Goal: Check status: Check status

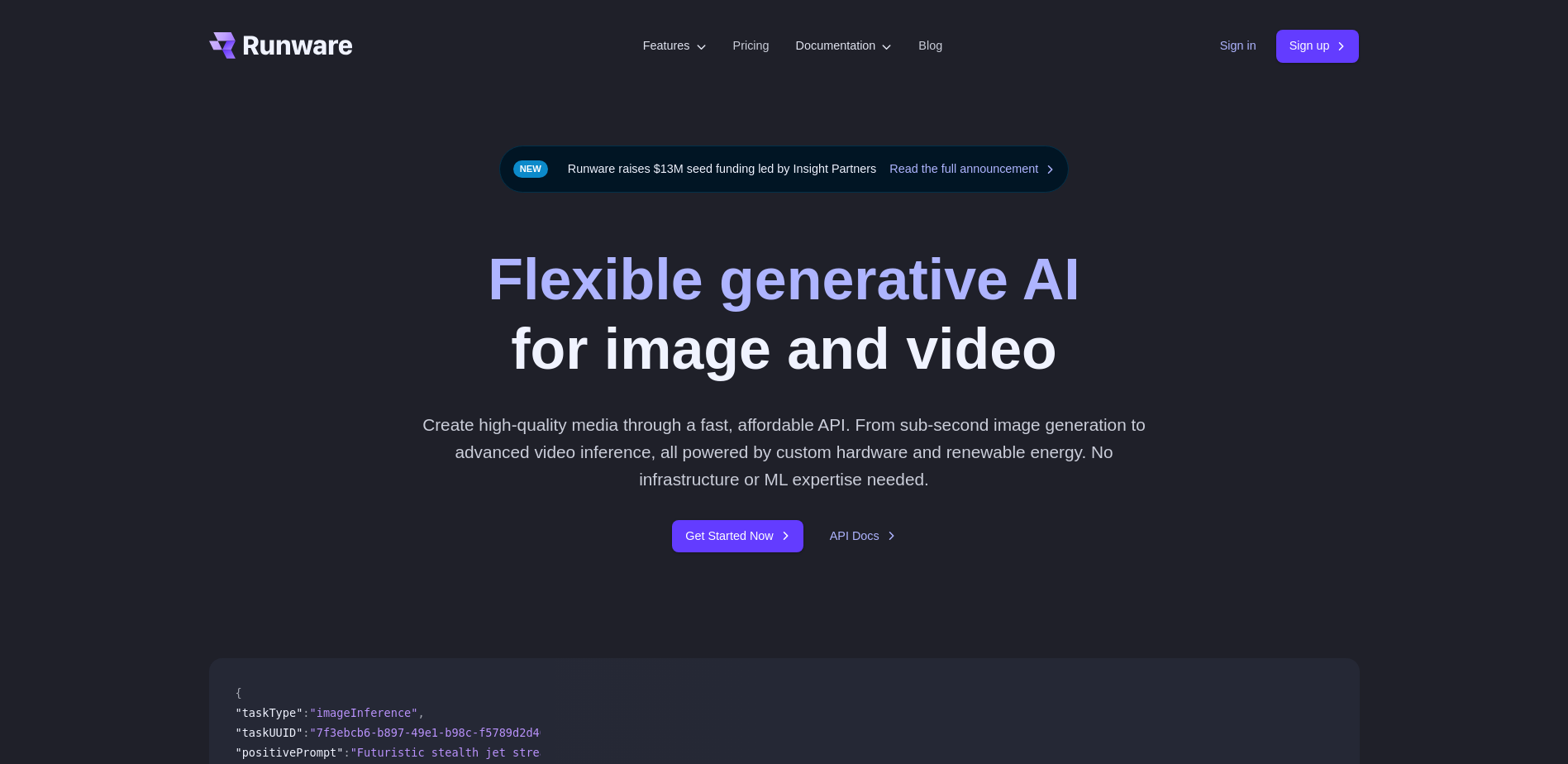
click at [1251, 44] on link "Sign in" at bounding box center [1238, 46] width 37 height 19
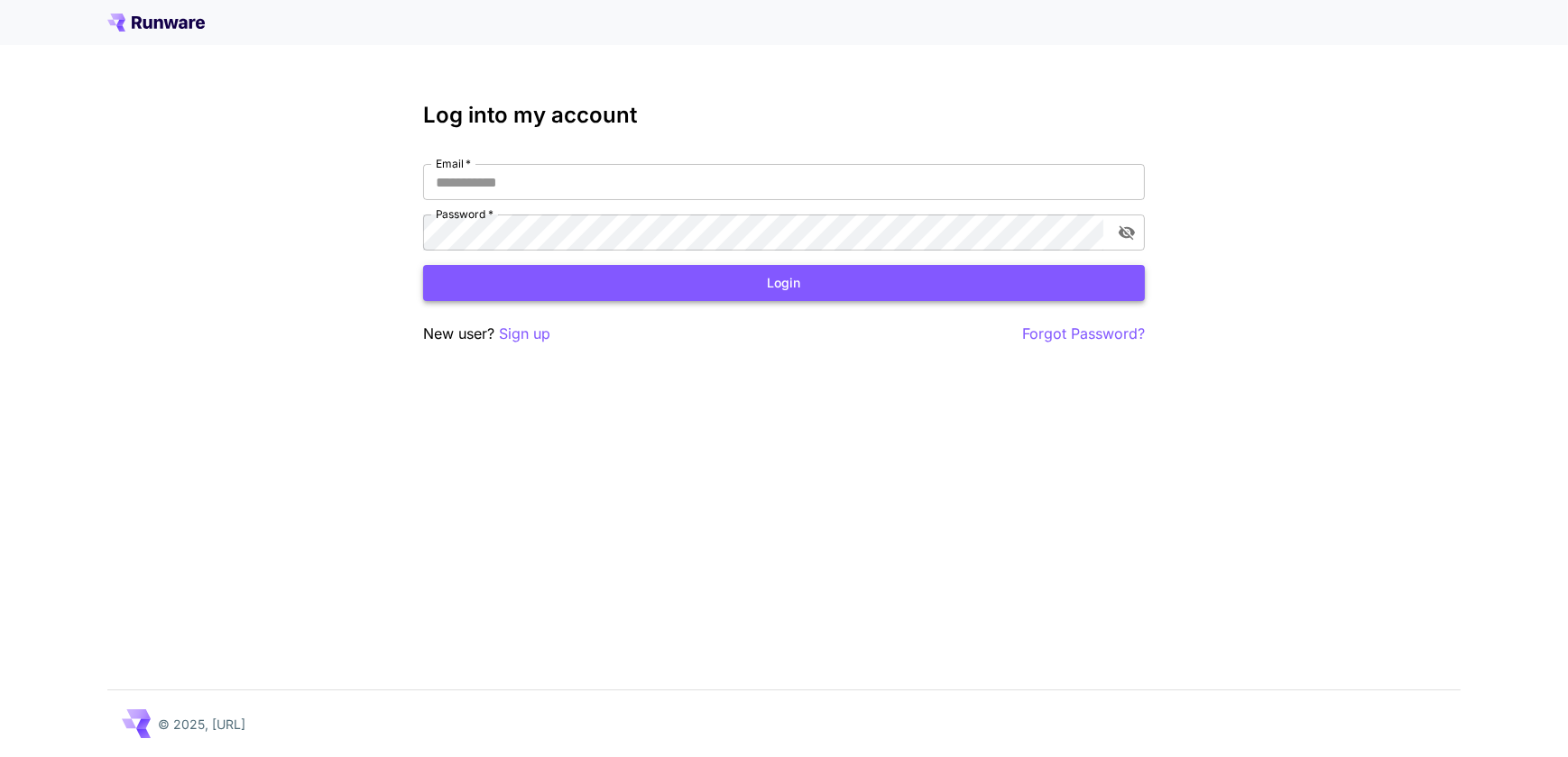
type input "**********"
click at [774, 291] on button "Login" at bounding box center [784, 283] width 721 height 37
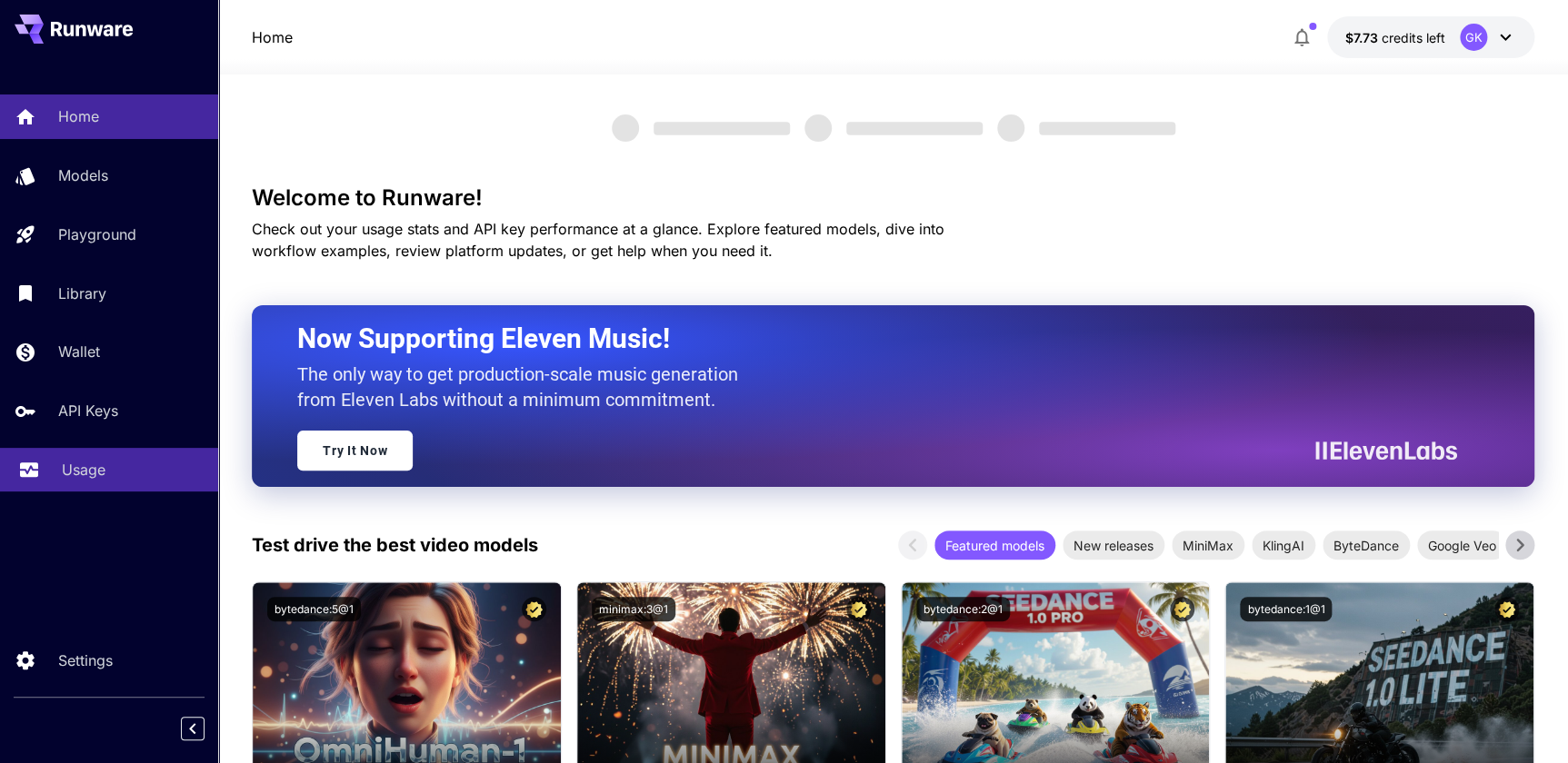
click at [48, 463] on link "Usage" at bounding box center [109, 470] width 218 height 45
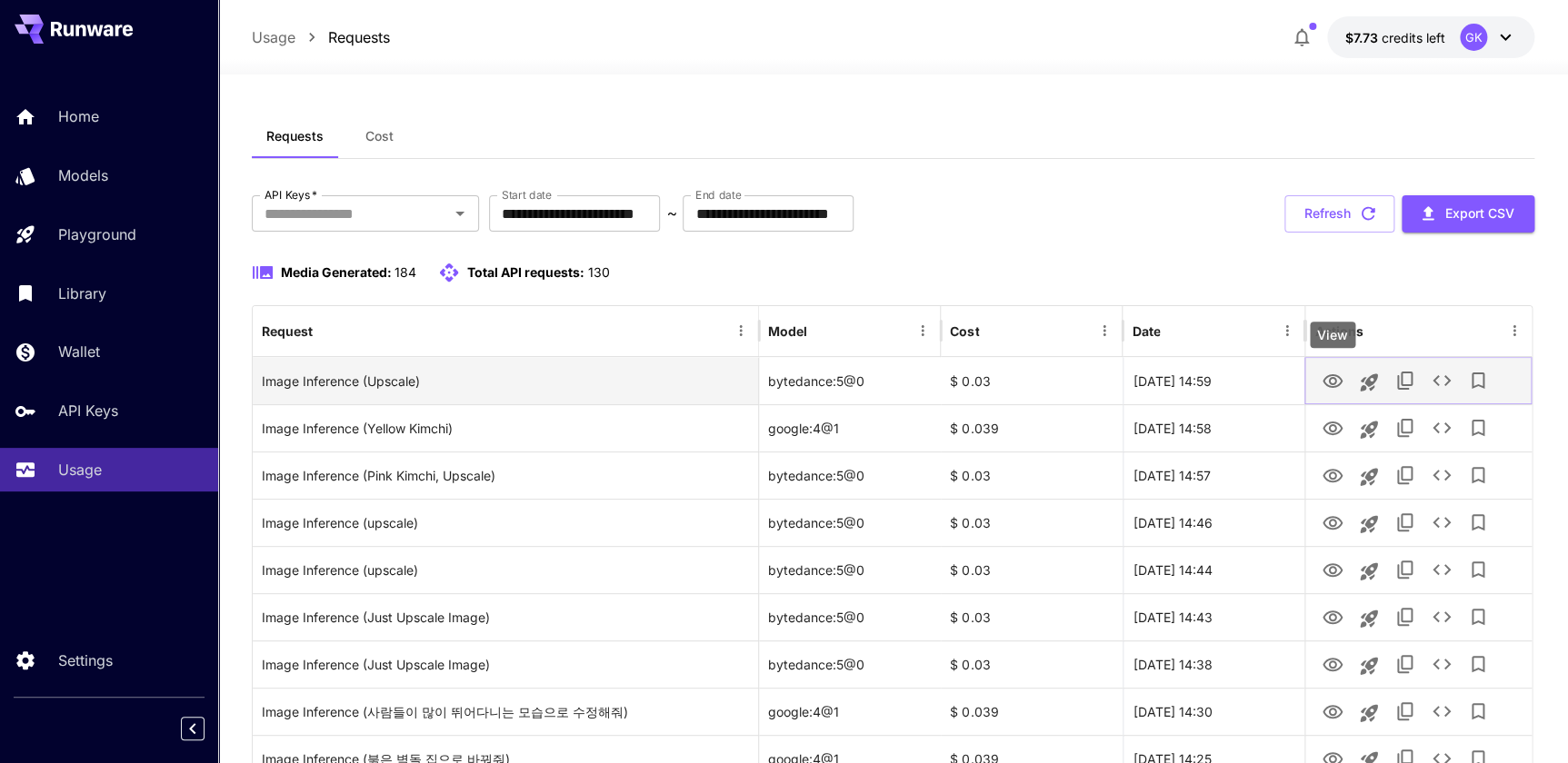
click at [1341, 382] on icon "View" at bounding box center [1332, 382] width 22 height 22
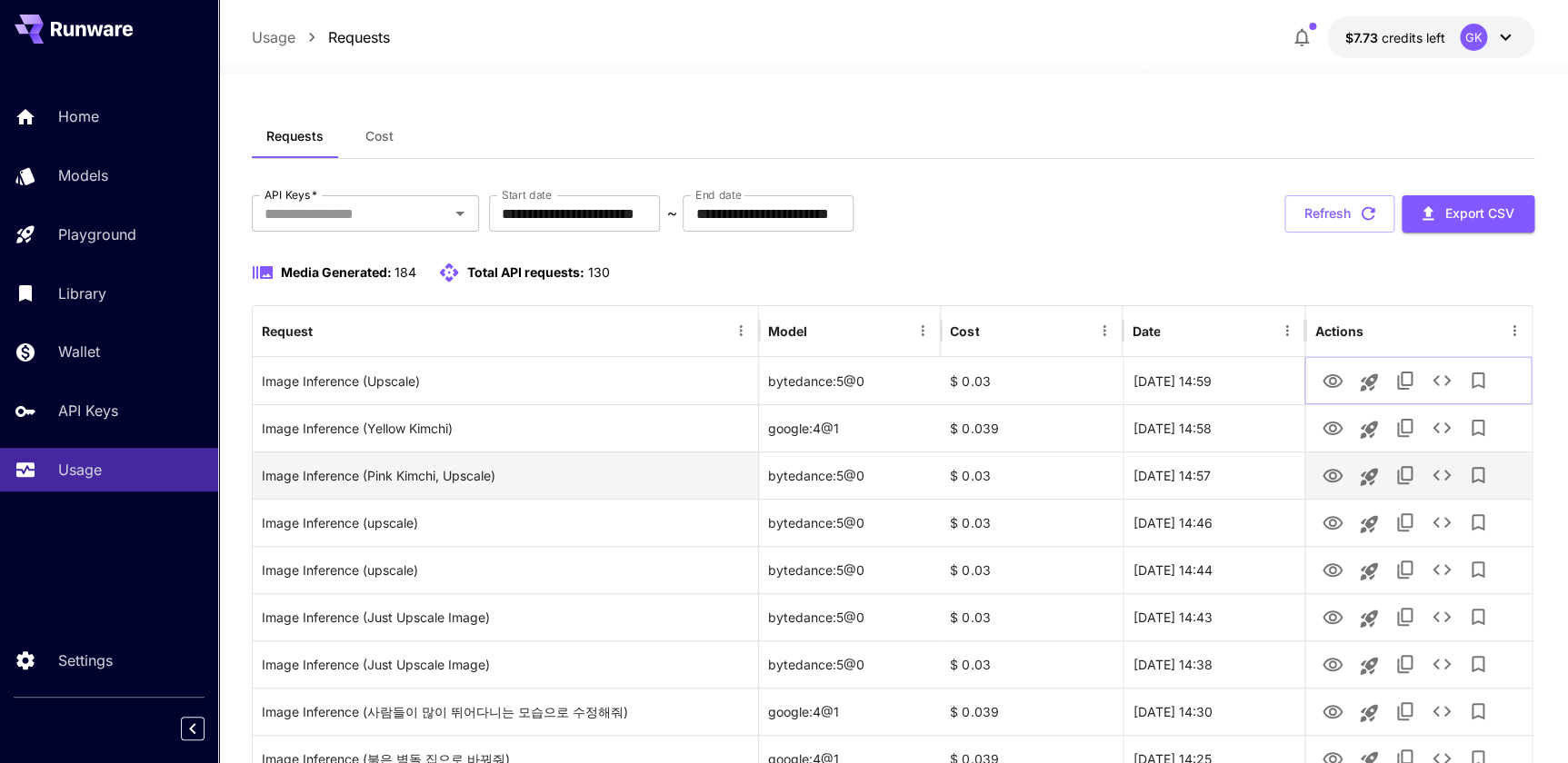
scroll to position [82, 0]
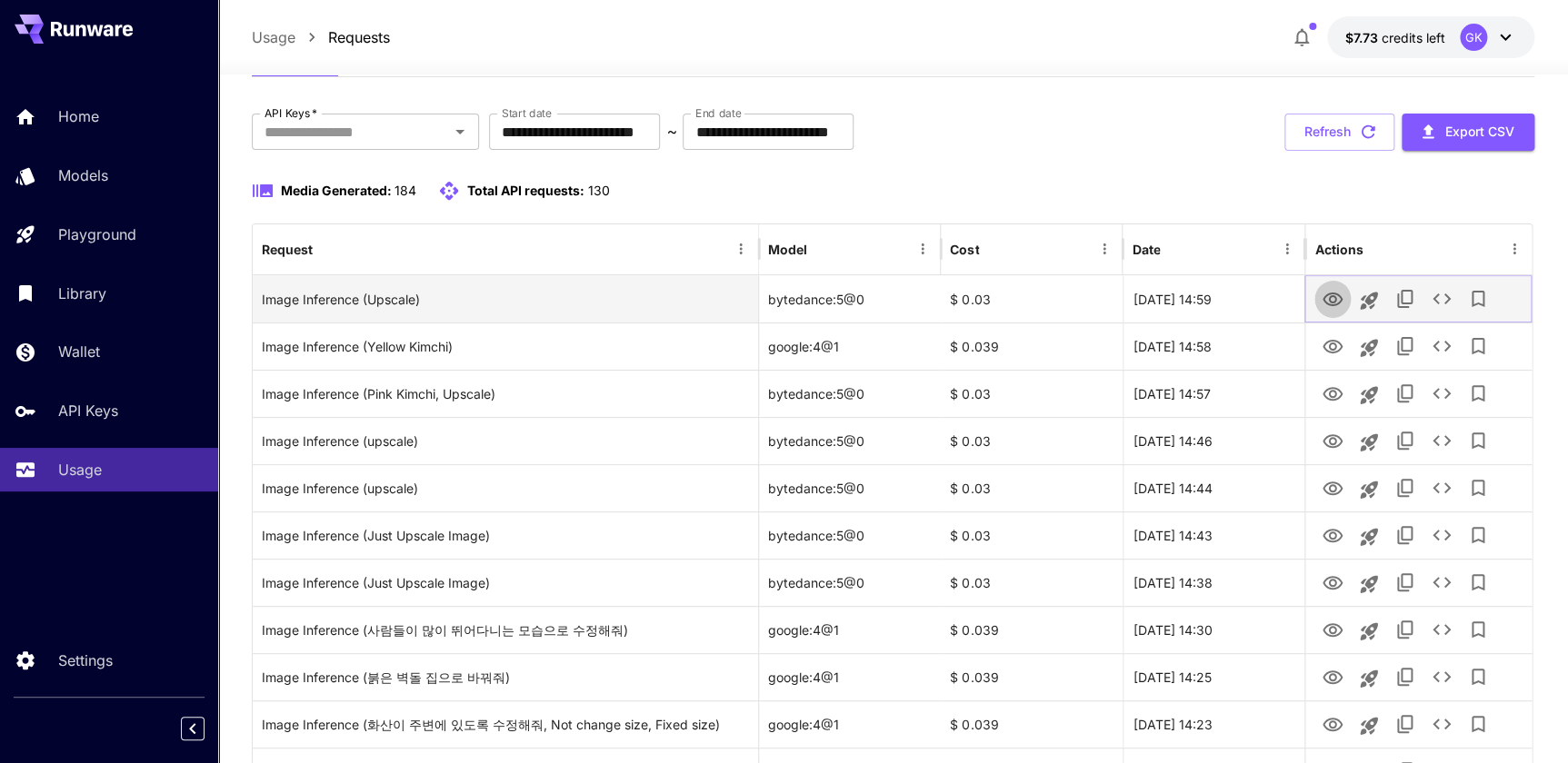
click at [1333, 293] on icon "View" at bounding box center [1332, 299] width 20 height 13
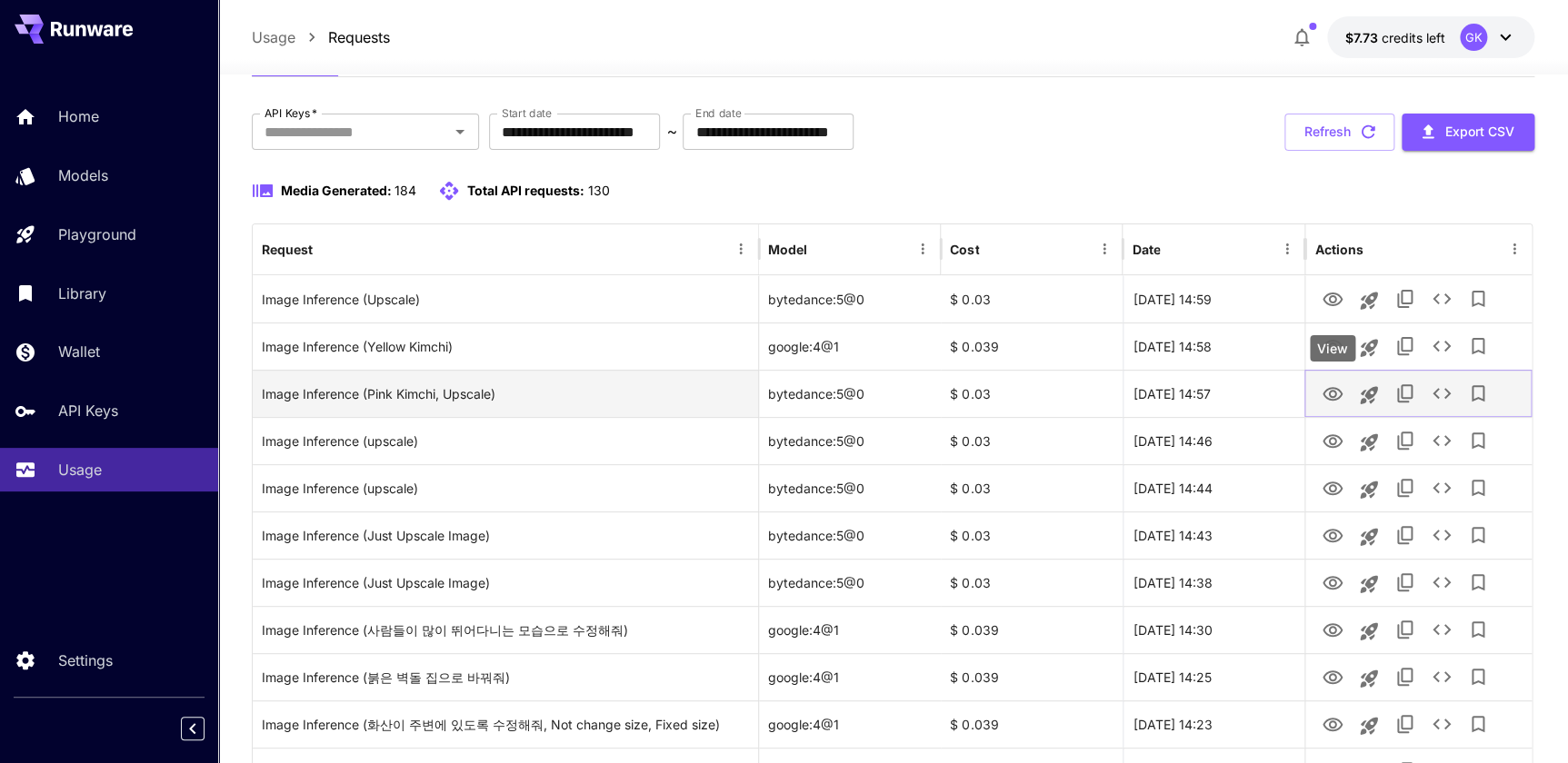
click at [1336, 398] on icon "View" at bounding box center [1332, 394] width 20 height 13
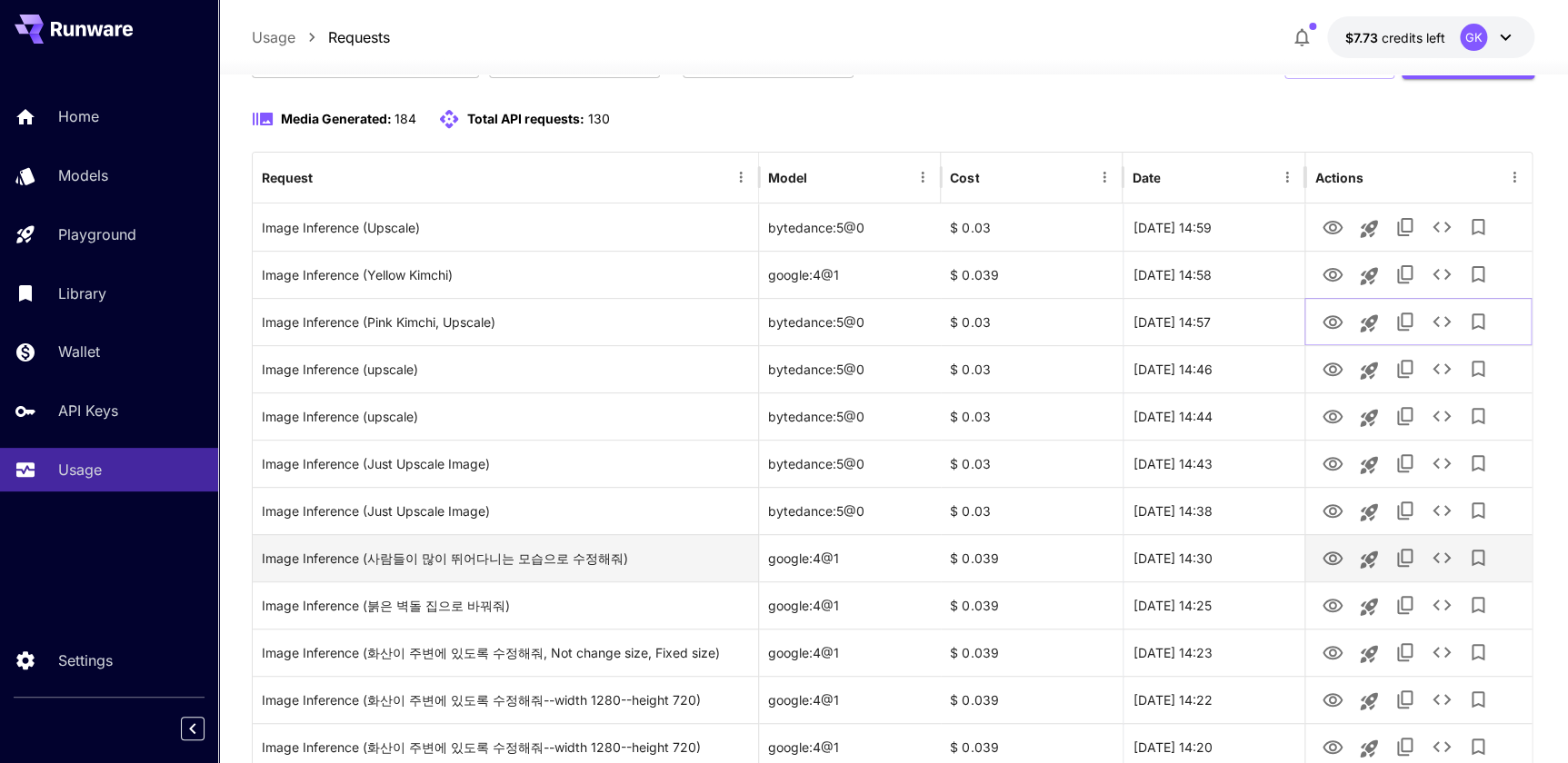
scroll to position [164, 0]
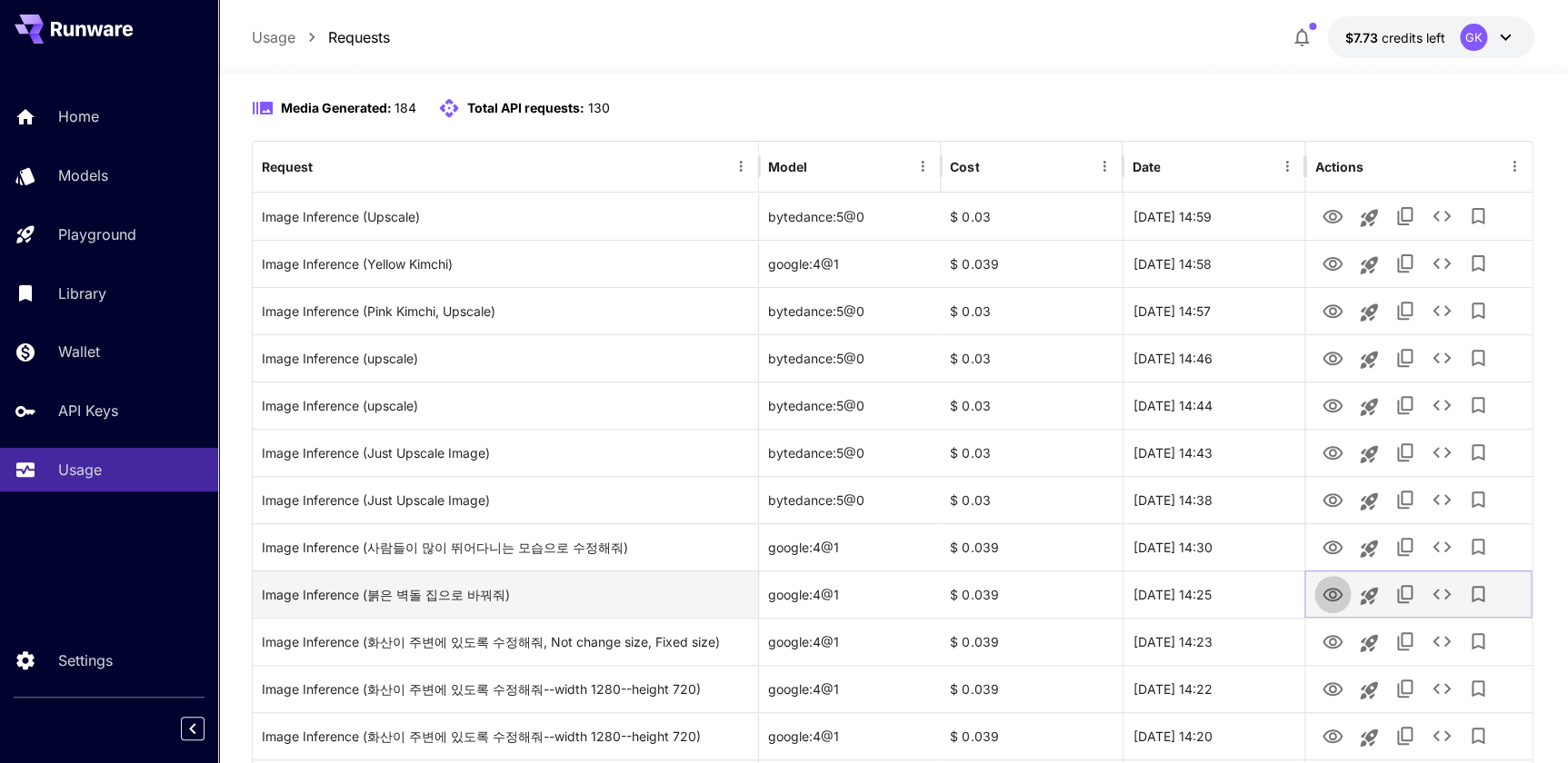
click at [1329, 591] on icon "View" at bounding box center [1332, 595] width 22 height 22
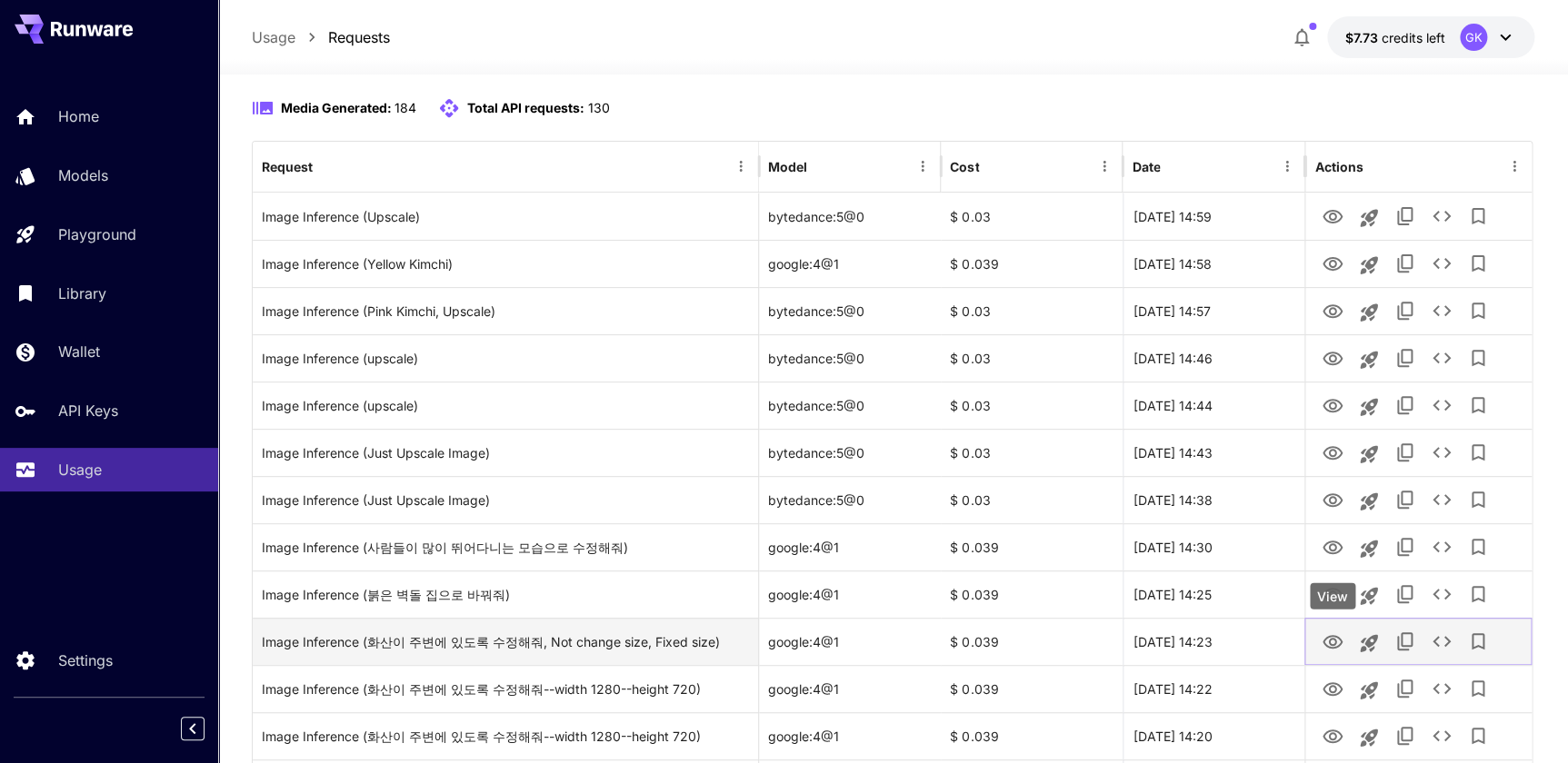
click at [1339, 636] on icon "View" at bounding box center [1332, 642] width 20 height 13
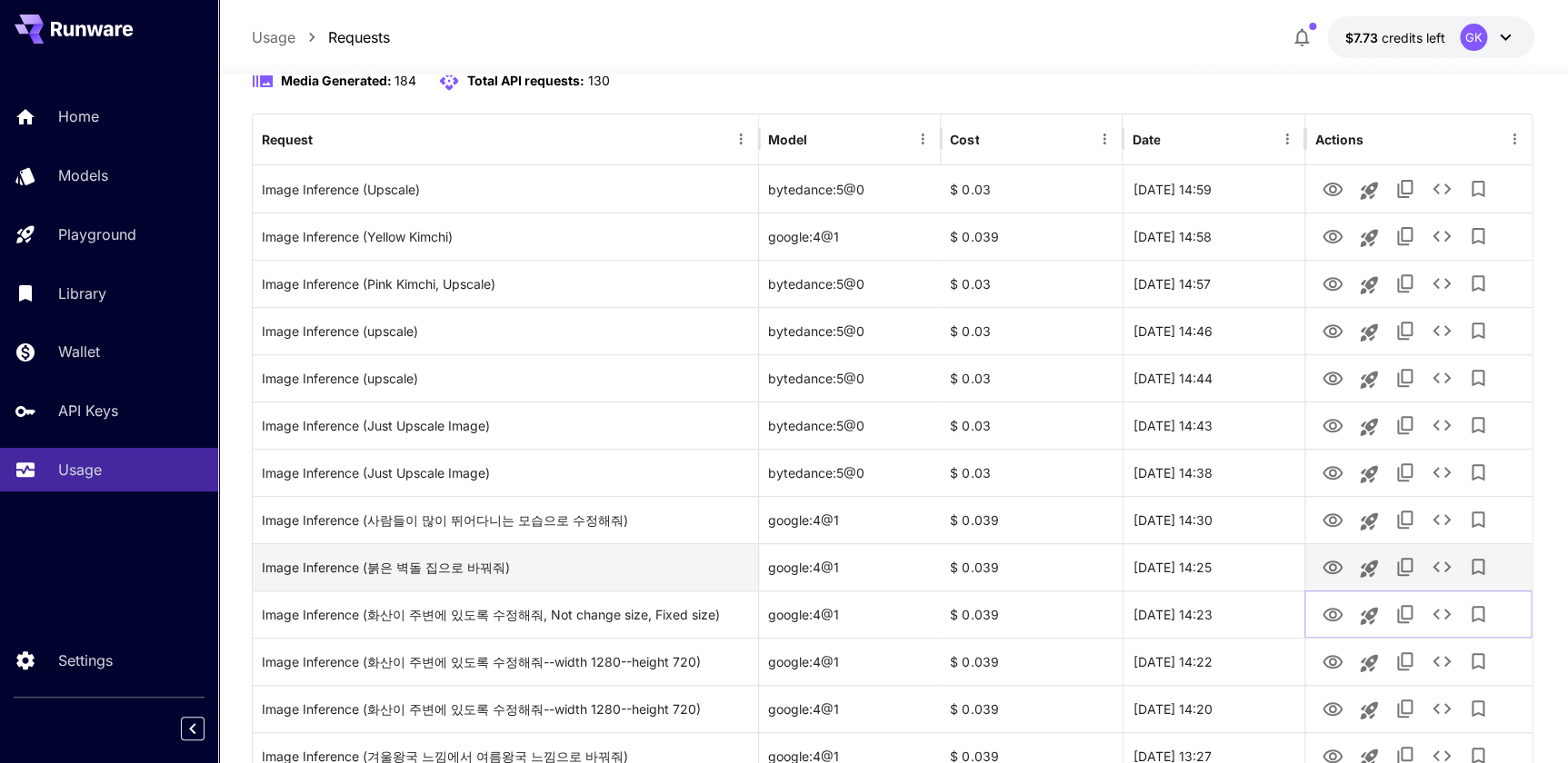
scroll to position [248, 0]
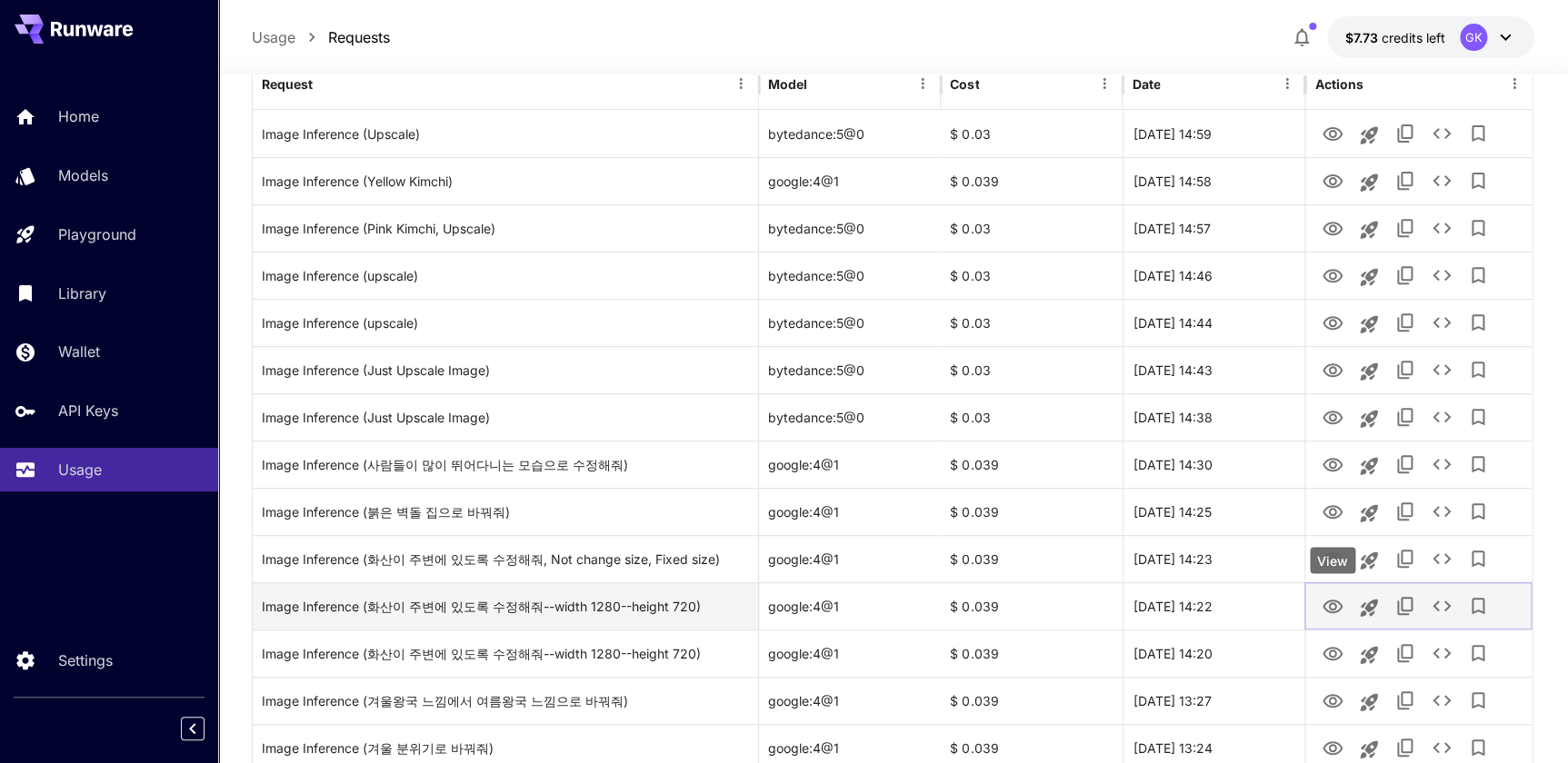
click at [1333, 597] on icon "View" at bounding box center [1332, 607] width 22 height 22
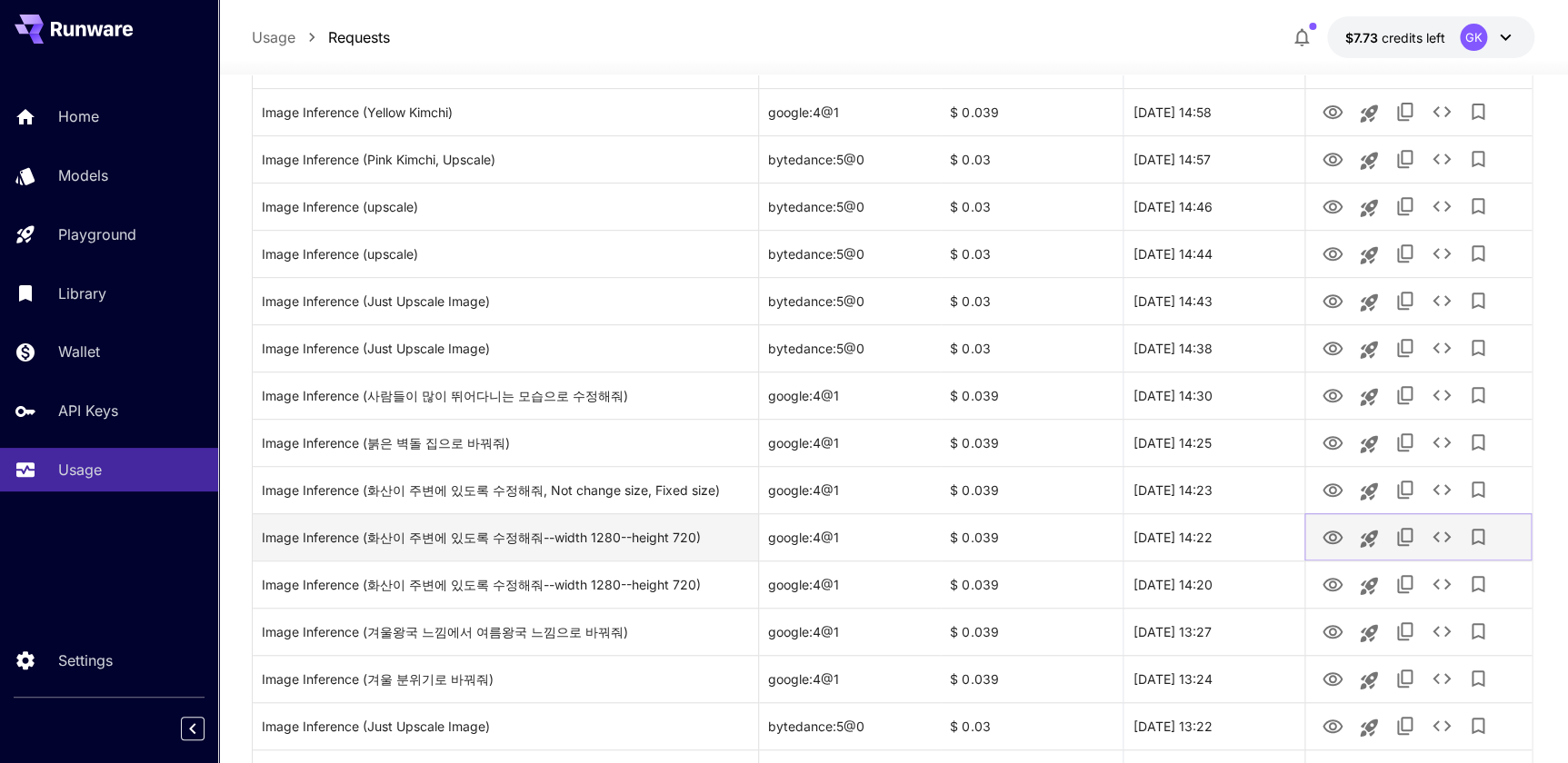
scroll to position [330, 0]
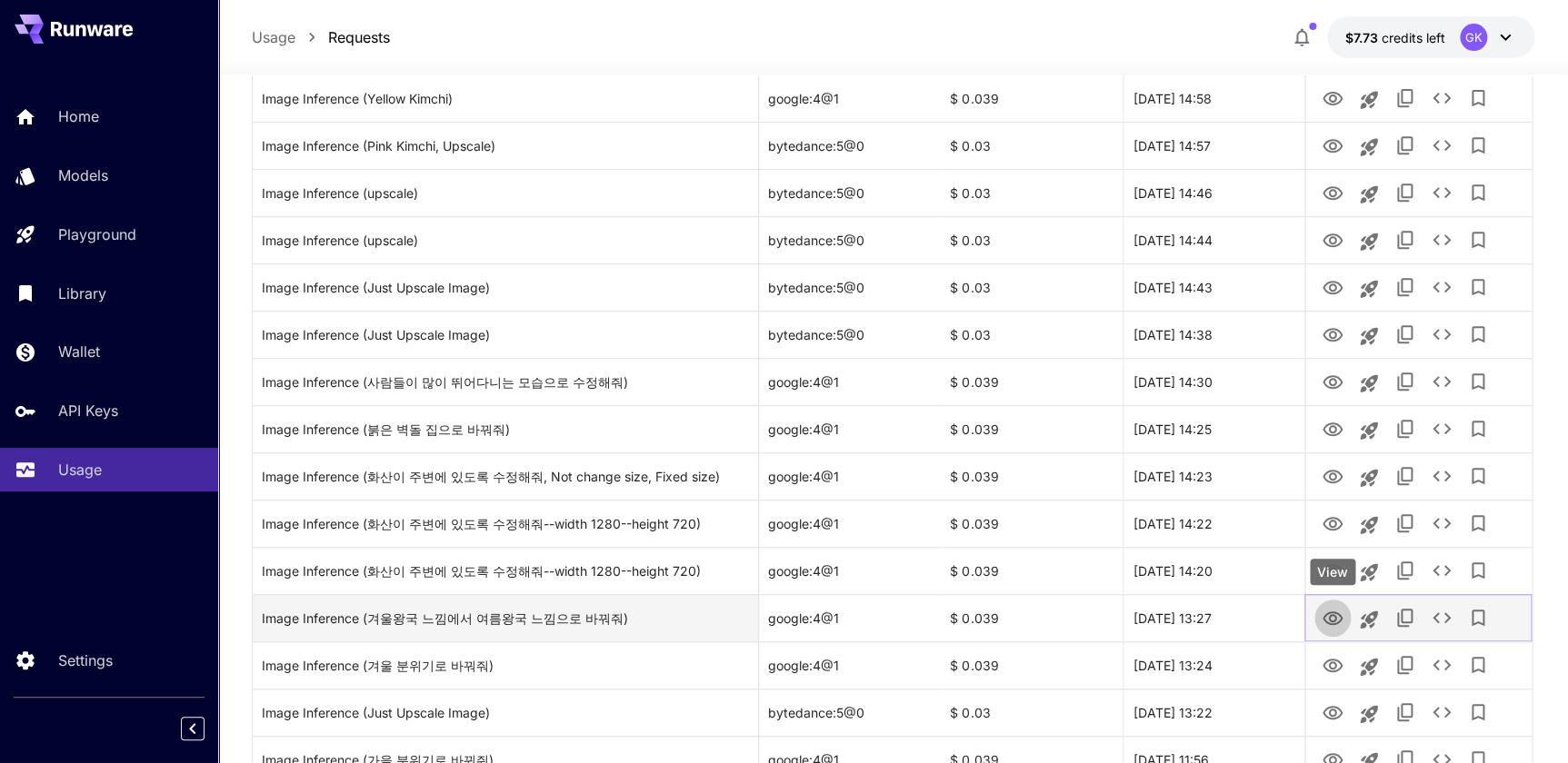
click at [1334, 616] on icon "View" at bounding box center [1332, 619] width 20 height 13
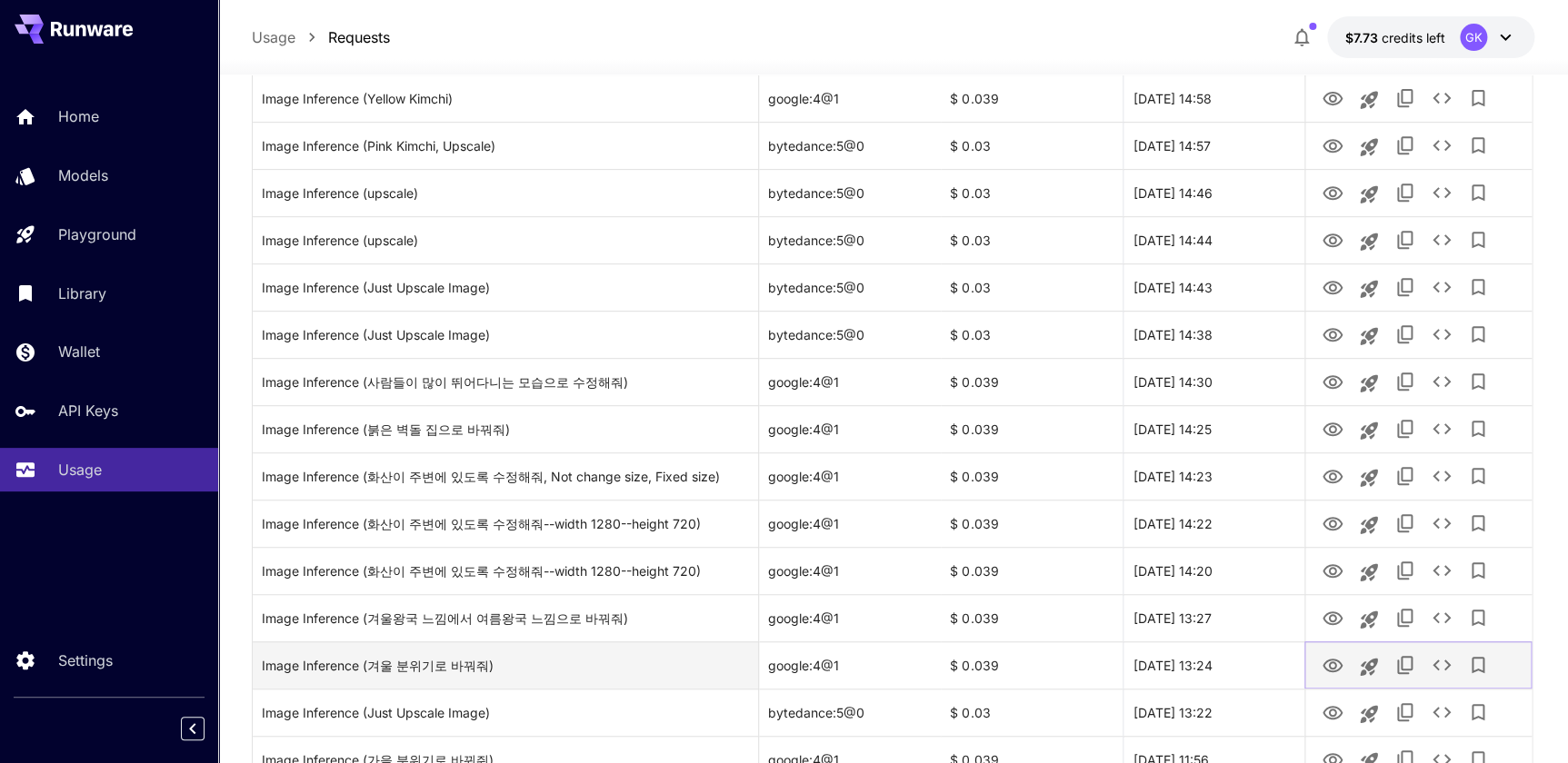
click at [1332, 656] on icon "View" at bounding box center [1332, 665] width 22 height 22
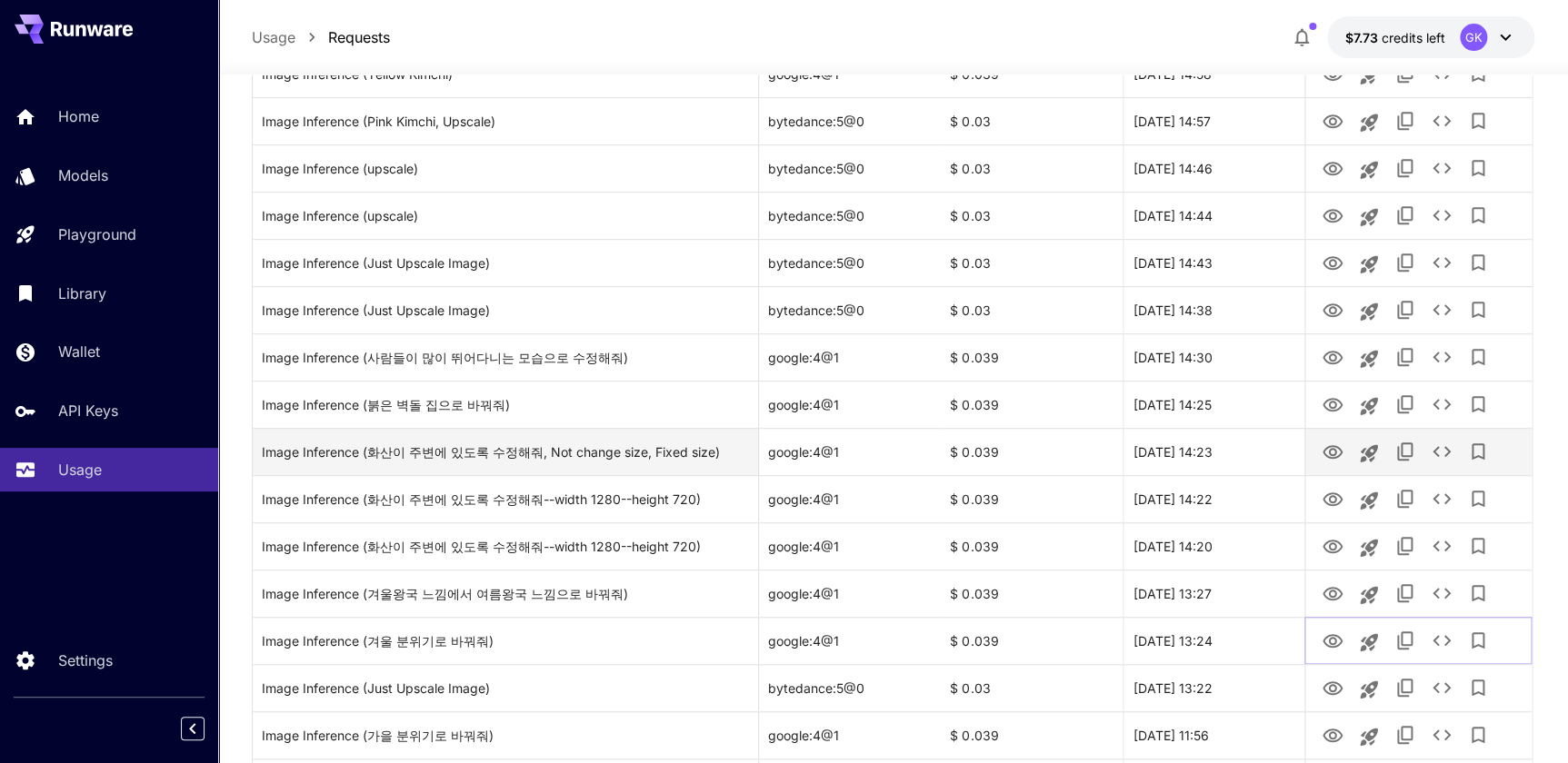
scroll to position [413, 0]
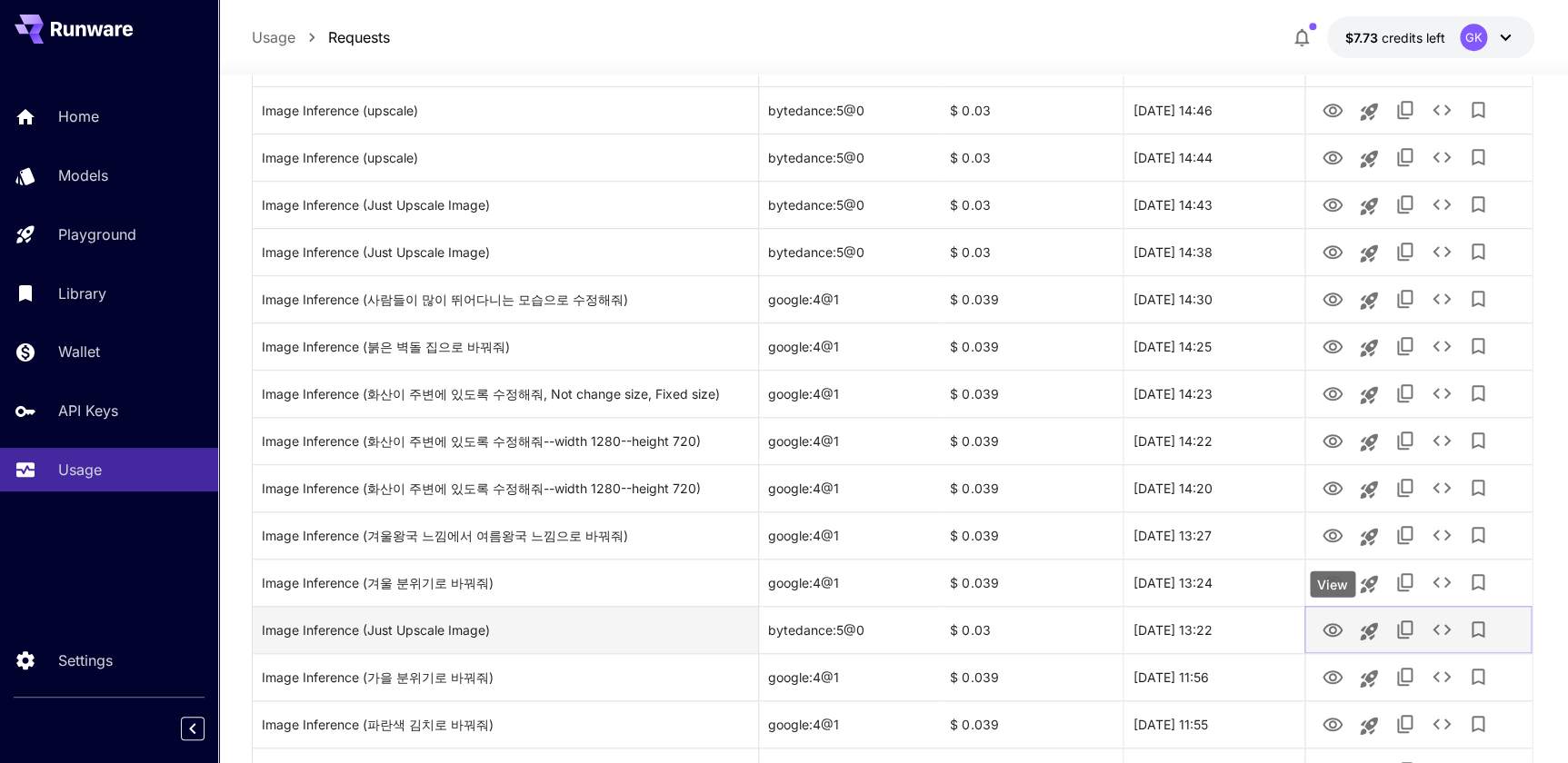
click at [1329, 626] on icon "View" at bounding box center [1332, 630] width 22 height 22
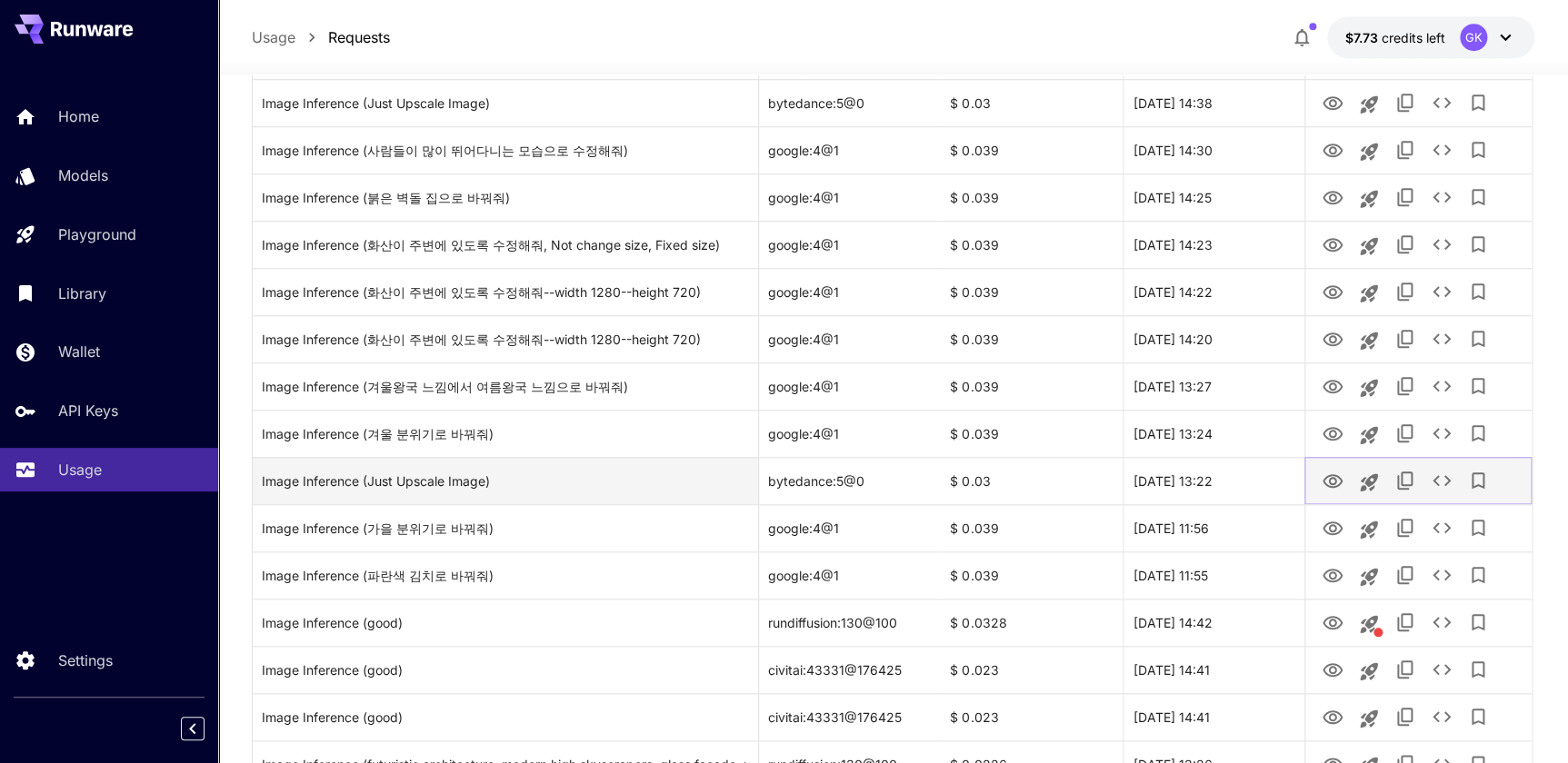
scroll to position [578, 0]
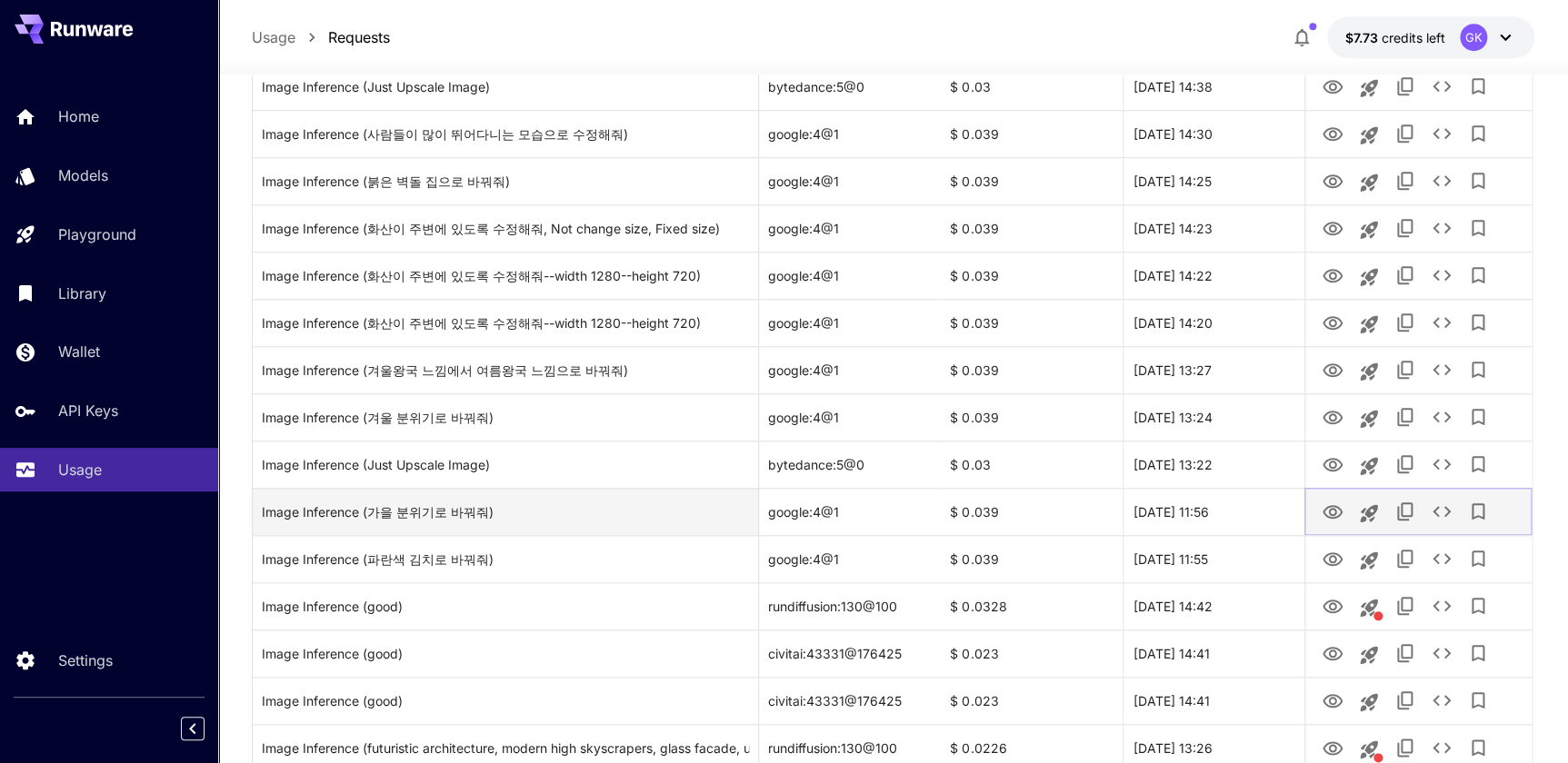
click at [1329, 504] on icon "View" at bounding box center [1332, 512] width 22 height 22
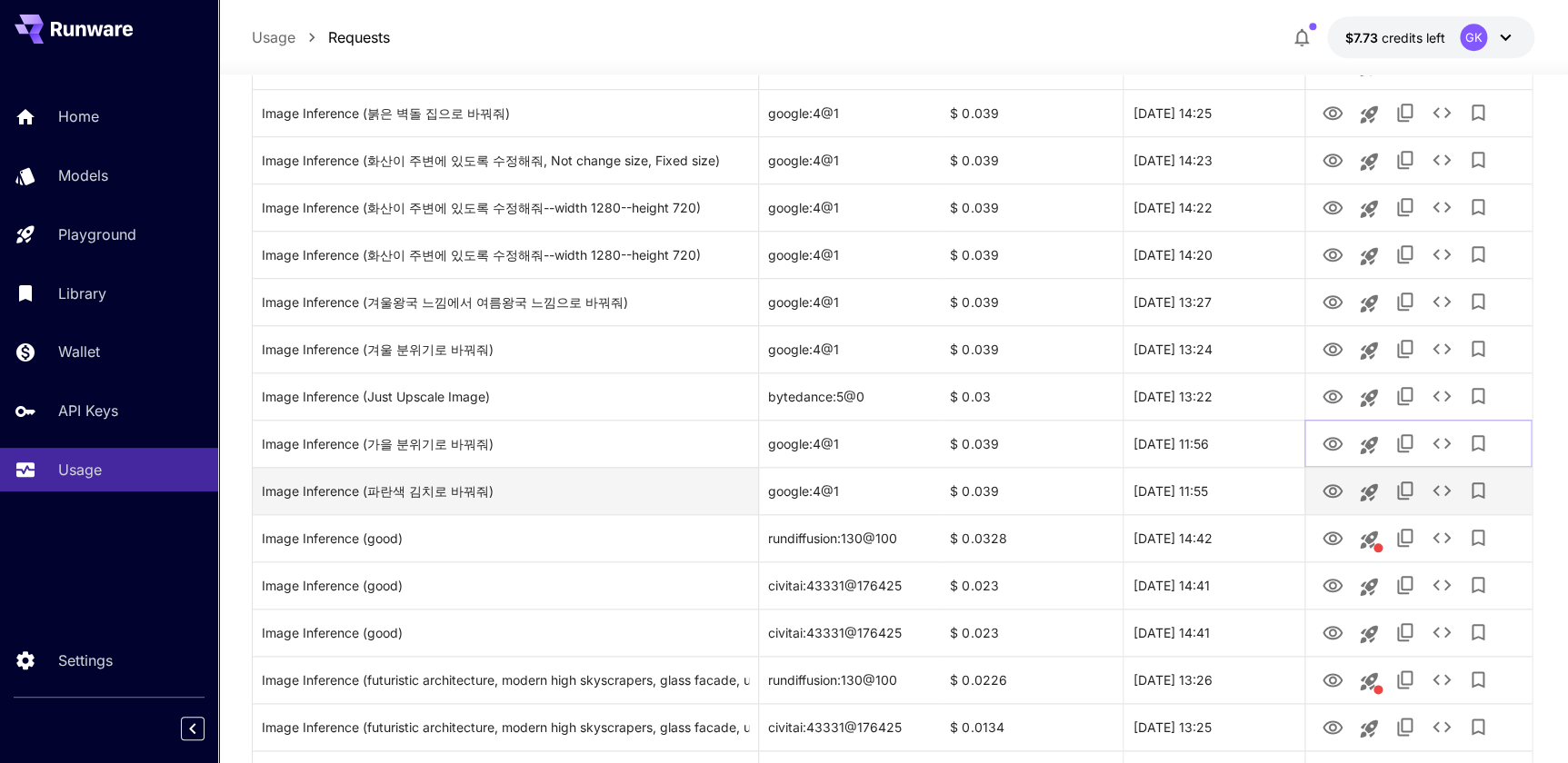
scroll to position [661, 0]
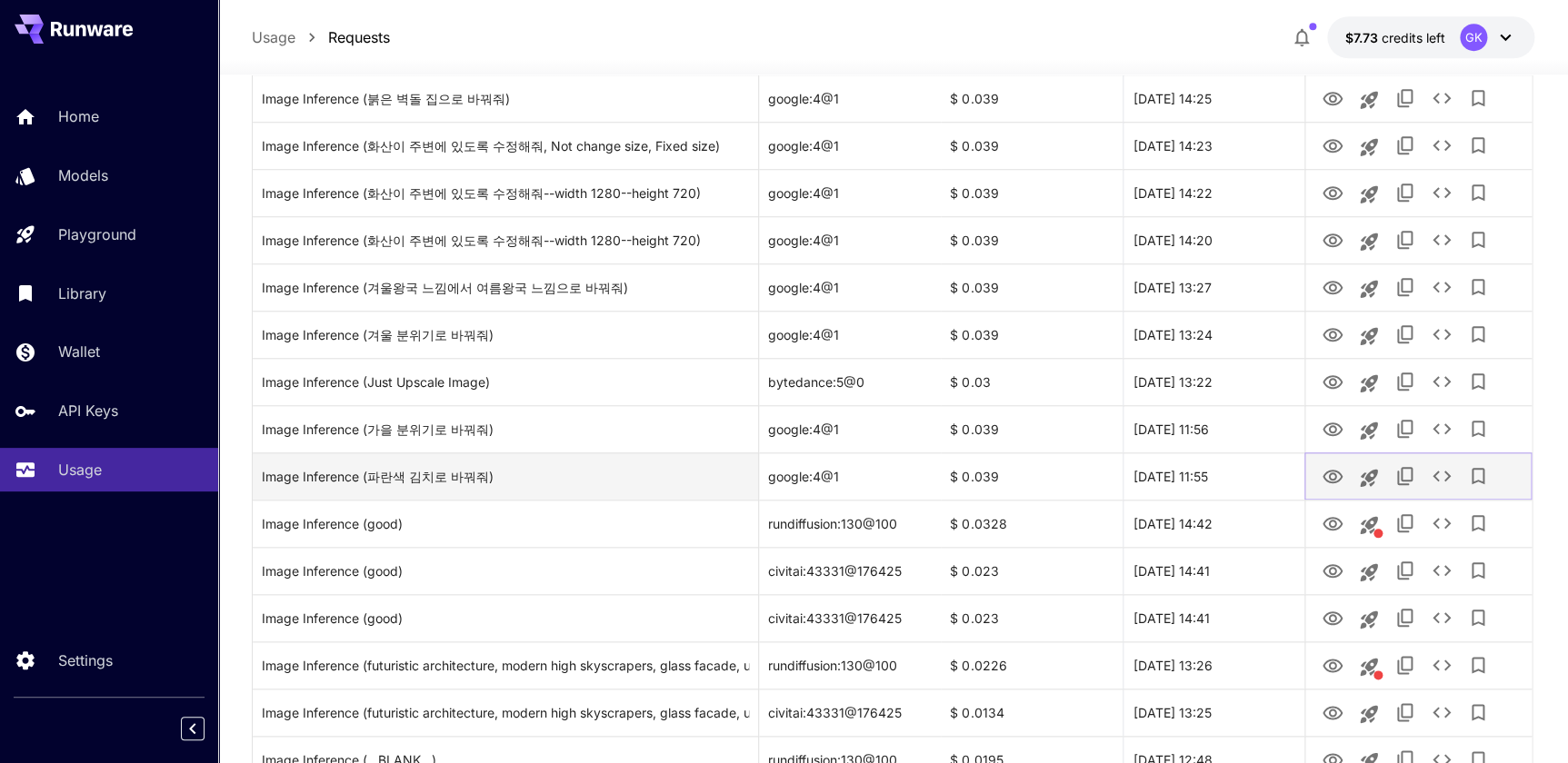
click at [1339, 476] on icon "View" at bounding box center [1332, 476] width 20 height 13
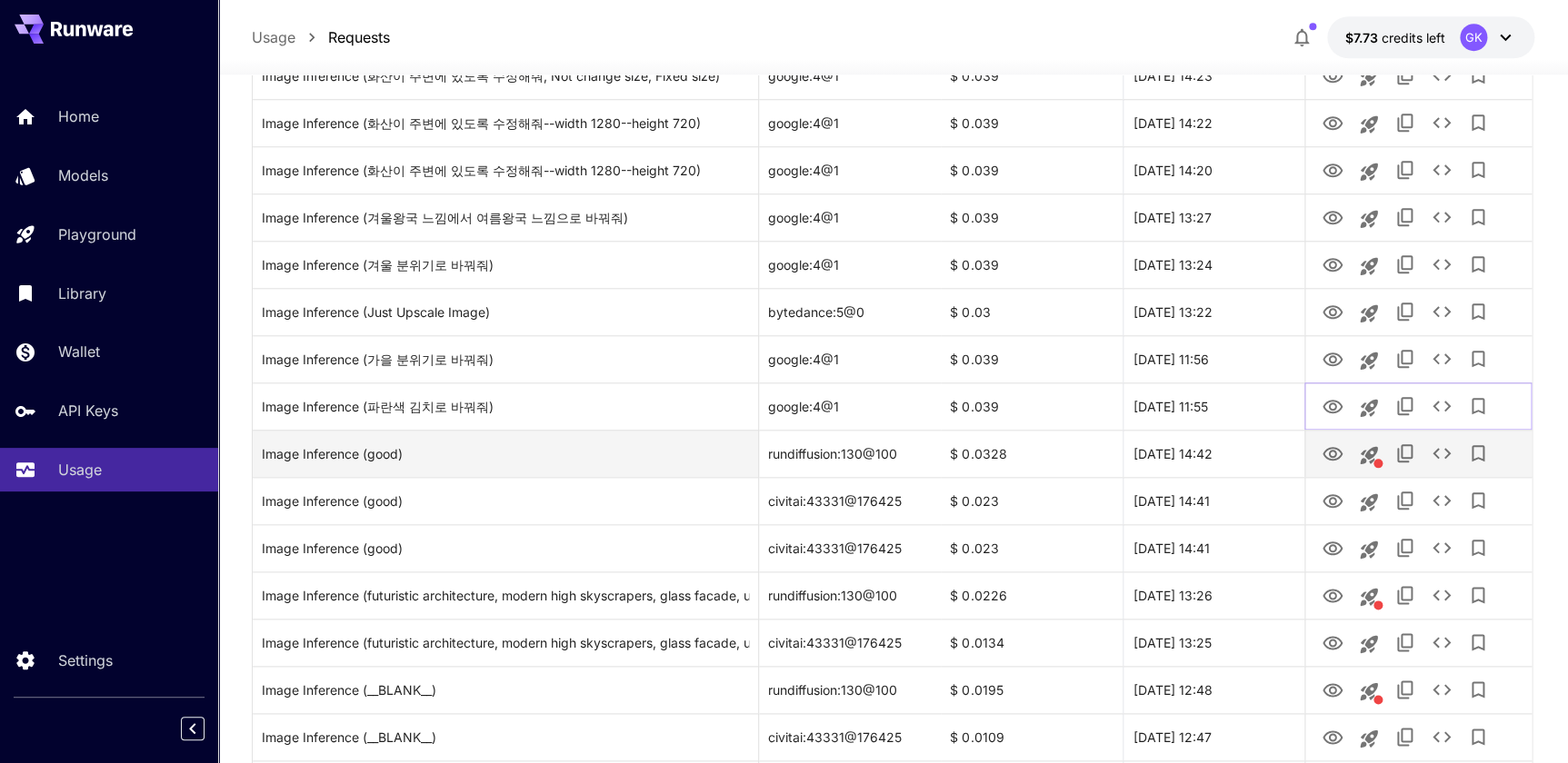
scroll to position [743, 0]
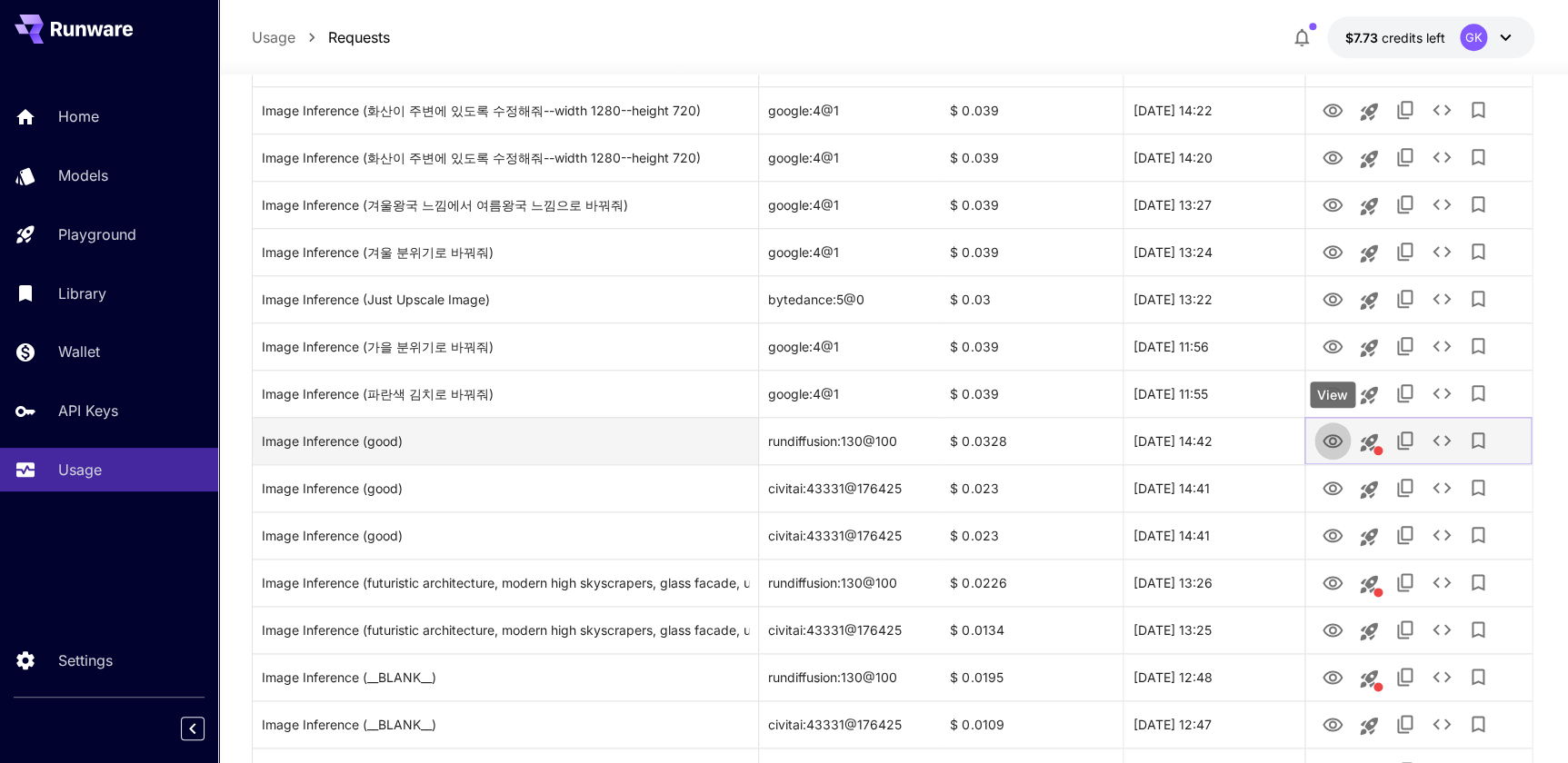
click at [1339, 438] on icon "View" at bounding box center [1332, 441] width 20 height 13
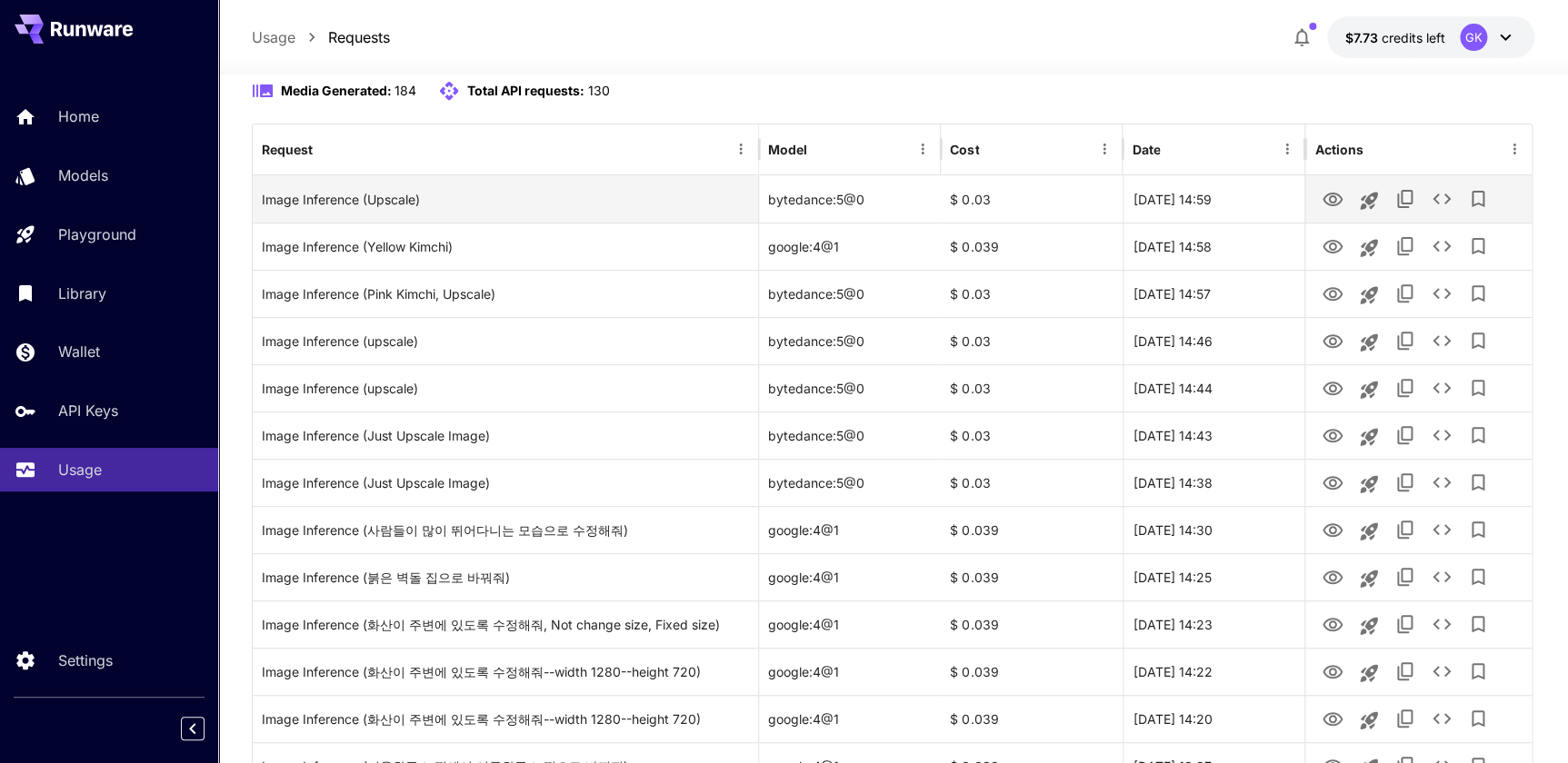
scroll to position [164, 0]
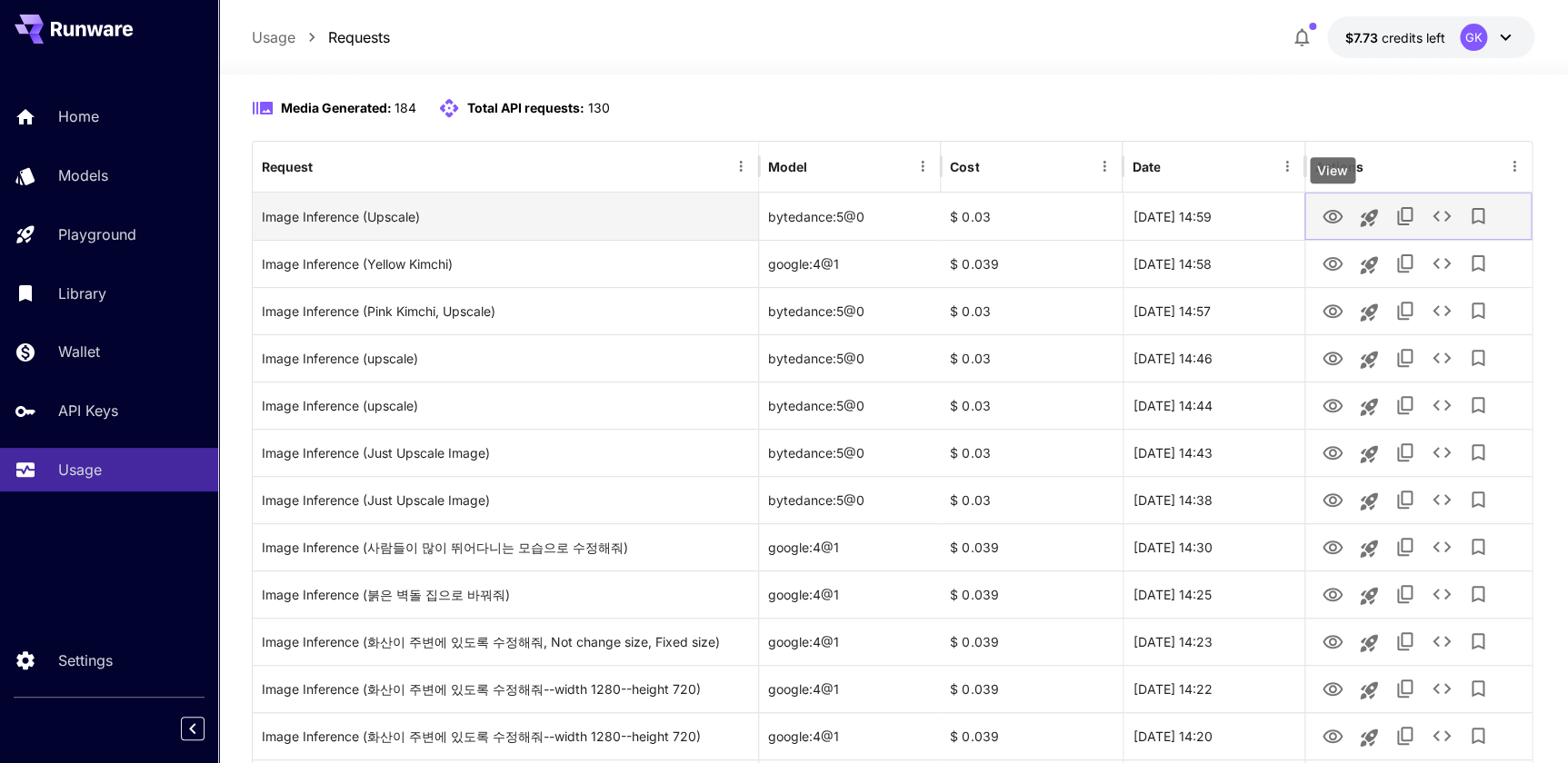
click at [1339, 225] on icon "View" at bounding box center [1332, 217] width 22 height 22
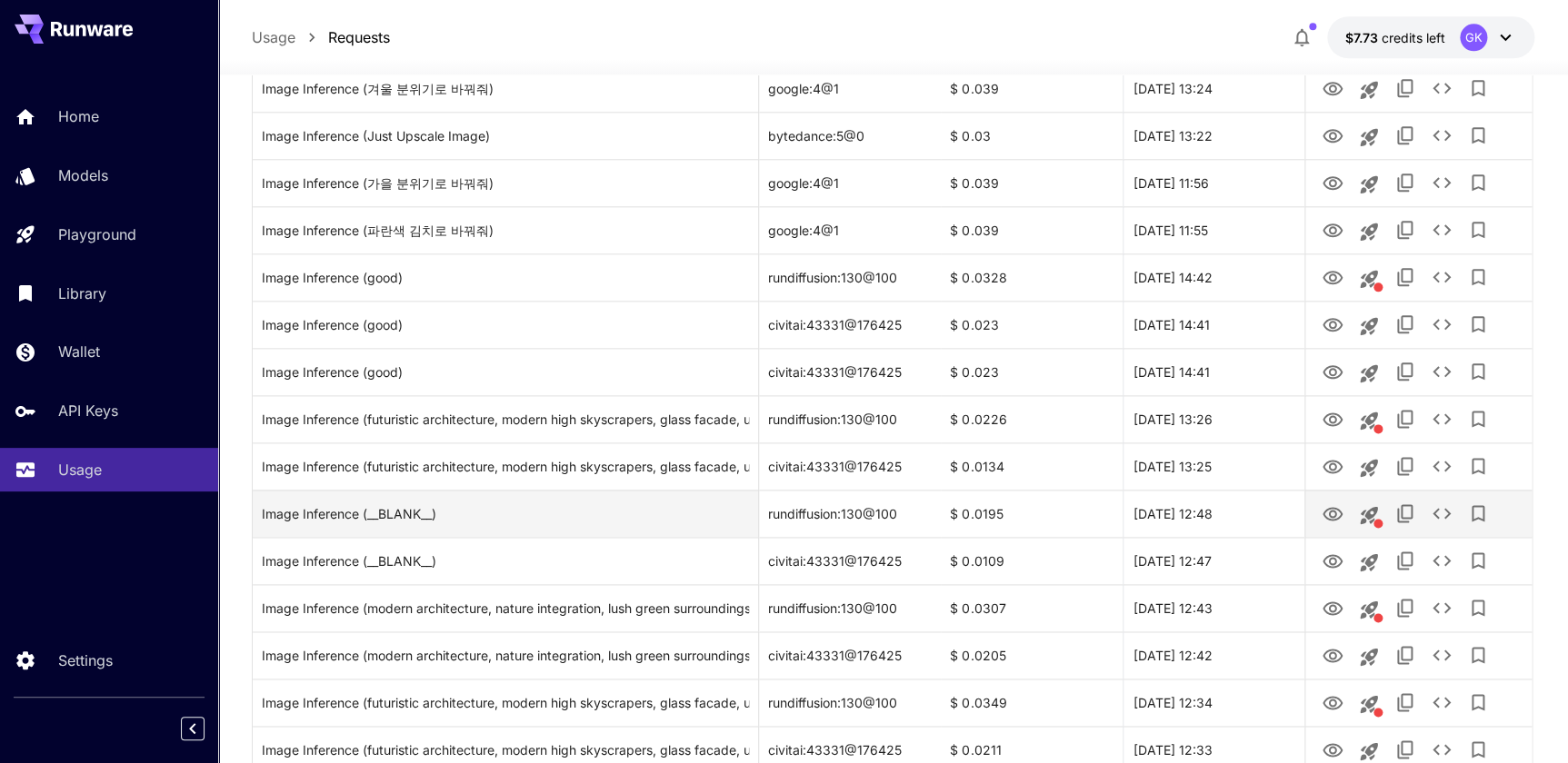
scroll to position [908, 0]
click at [1339, 507] on icon "View" at bounding box center [1332, 512] width 22 height 22
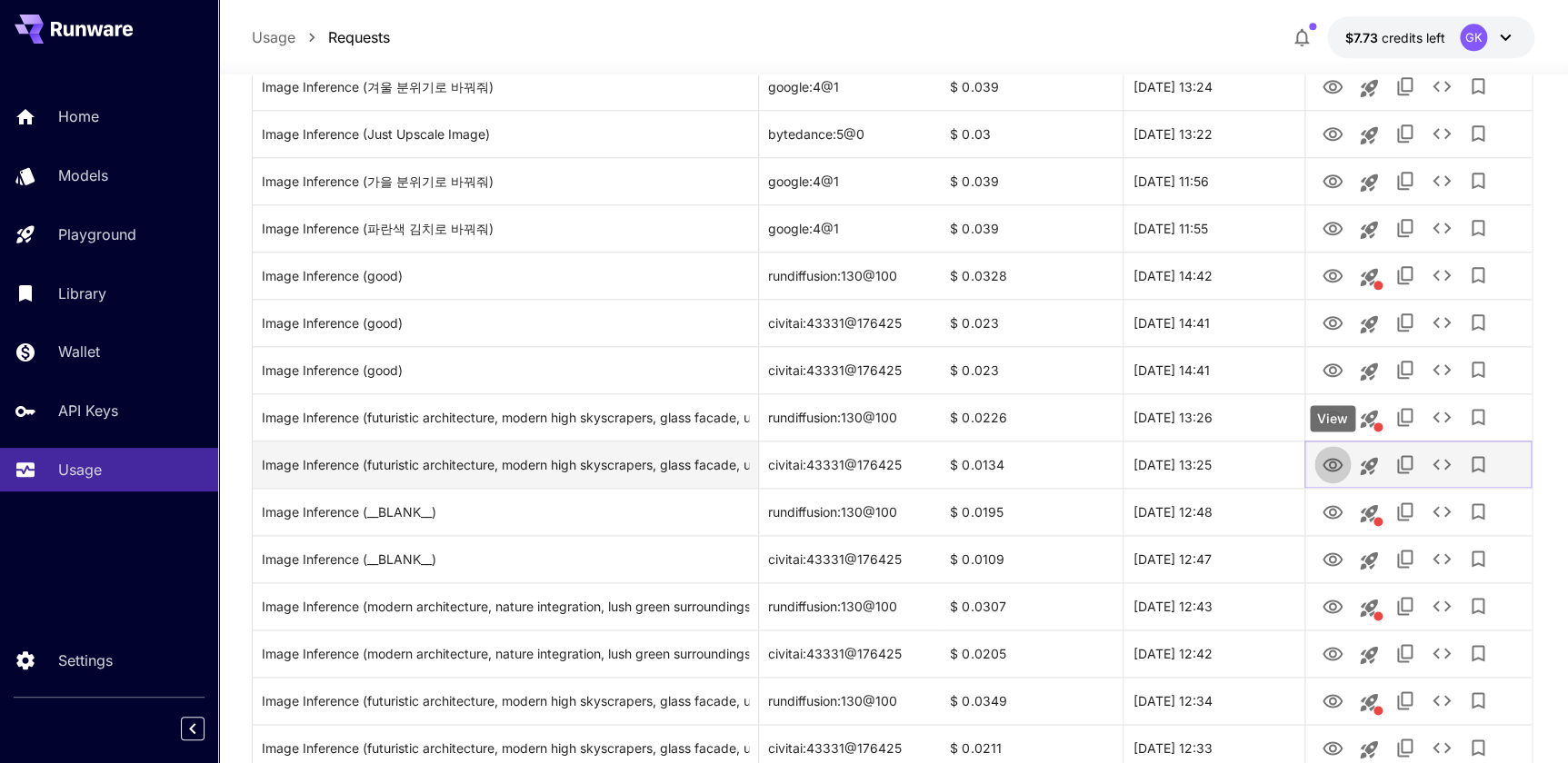
click at [1339, 468] on icon "View" at bounding box center [1332, 465] width 20 height 13
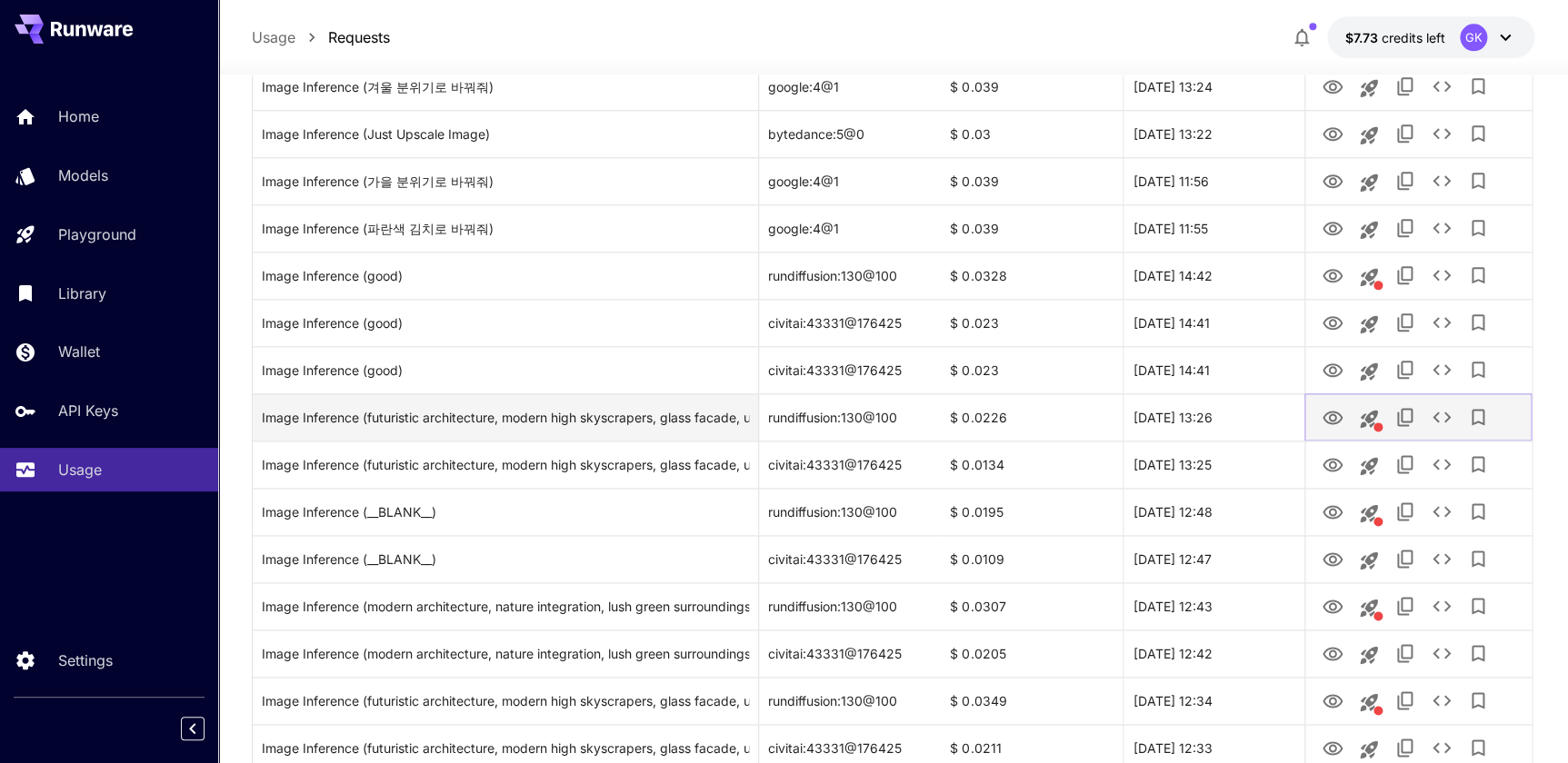
click at [1325, 414] on icon "View" at bounding box center [1332, 418] width 20 height 13
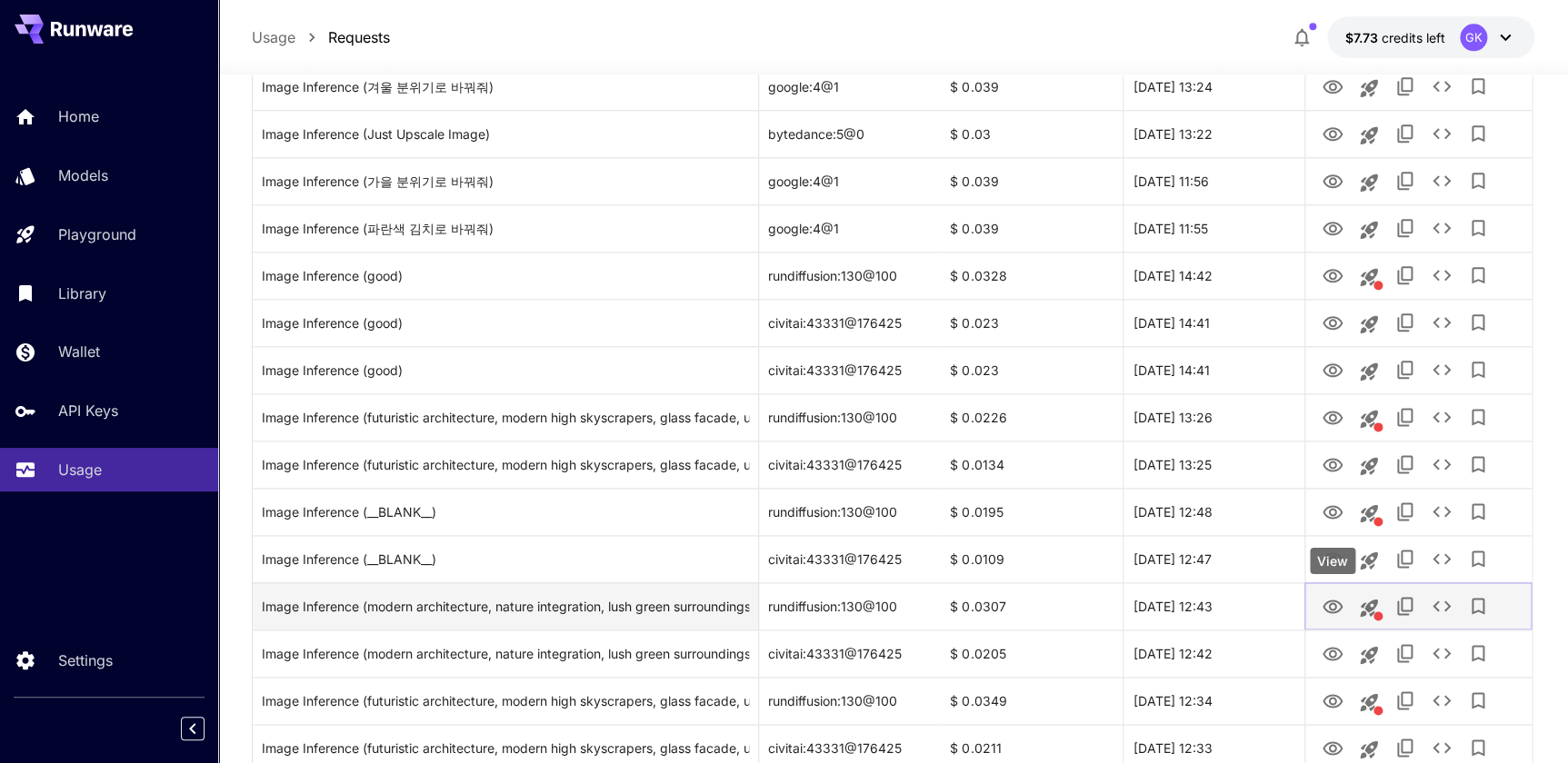
click at [1339, 612] on icon "View" at bounding box center [1332, 607] width 22 height 22
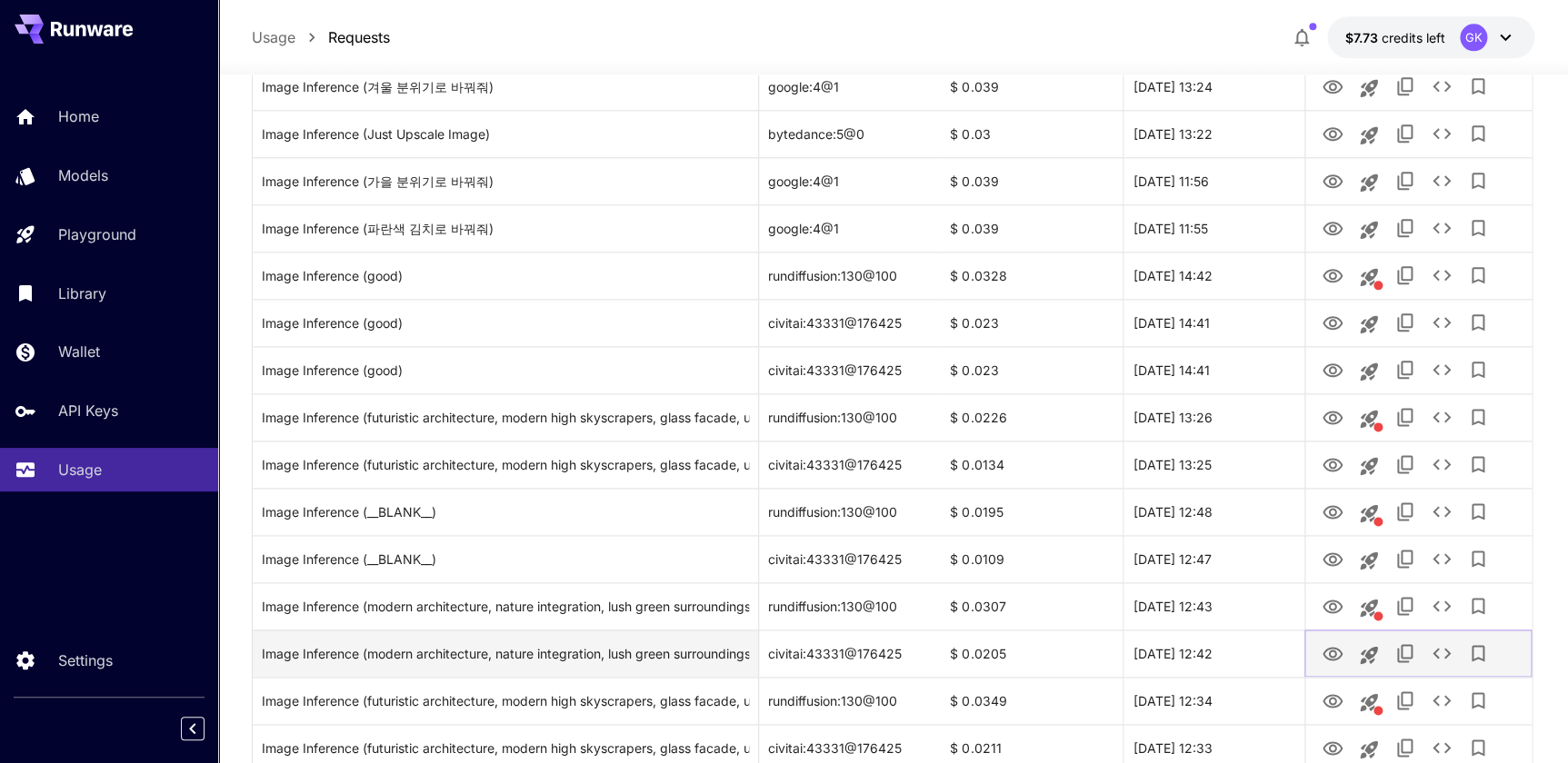
click at [1339, 650] on icon "View" at bounding box center [1332, 654] width 20 height 13
click at [1335, 646] on icon "View" at bounding box center [1332, 654] width 22 height 22
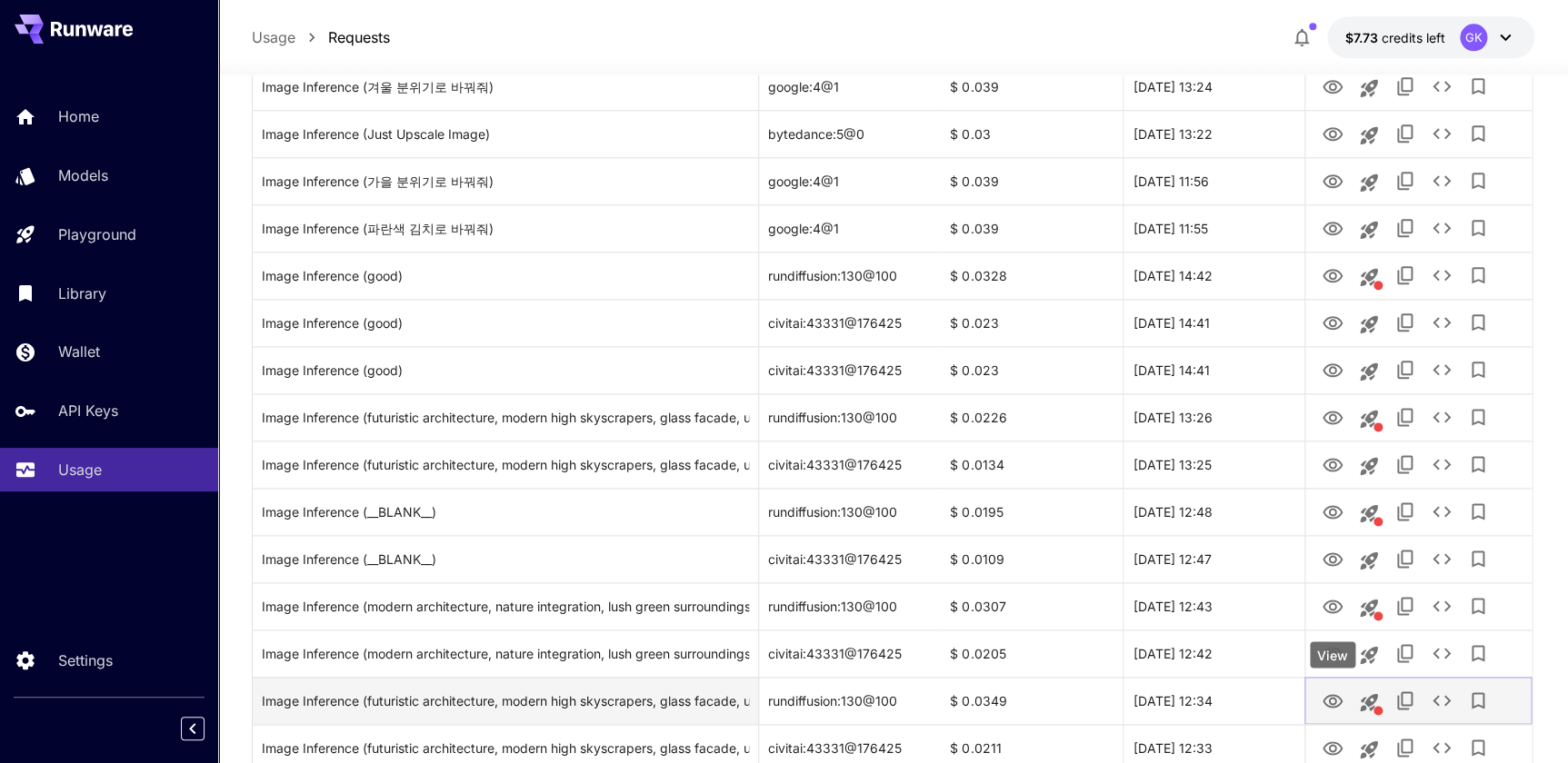
click at [1324, 713] on button "View" at bounding box center [1332, 700] width 36 height 37
click at [1340, 705] on icon "View" at bounding box center [1332, 701] width 22 height 22
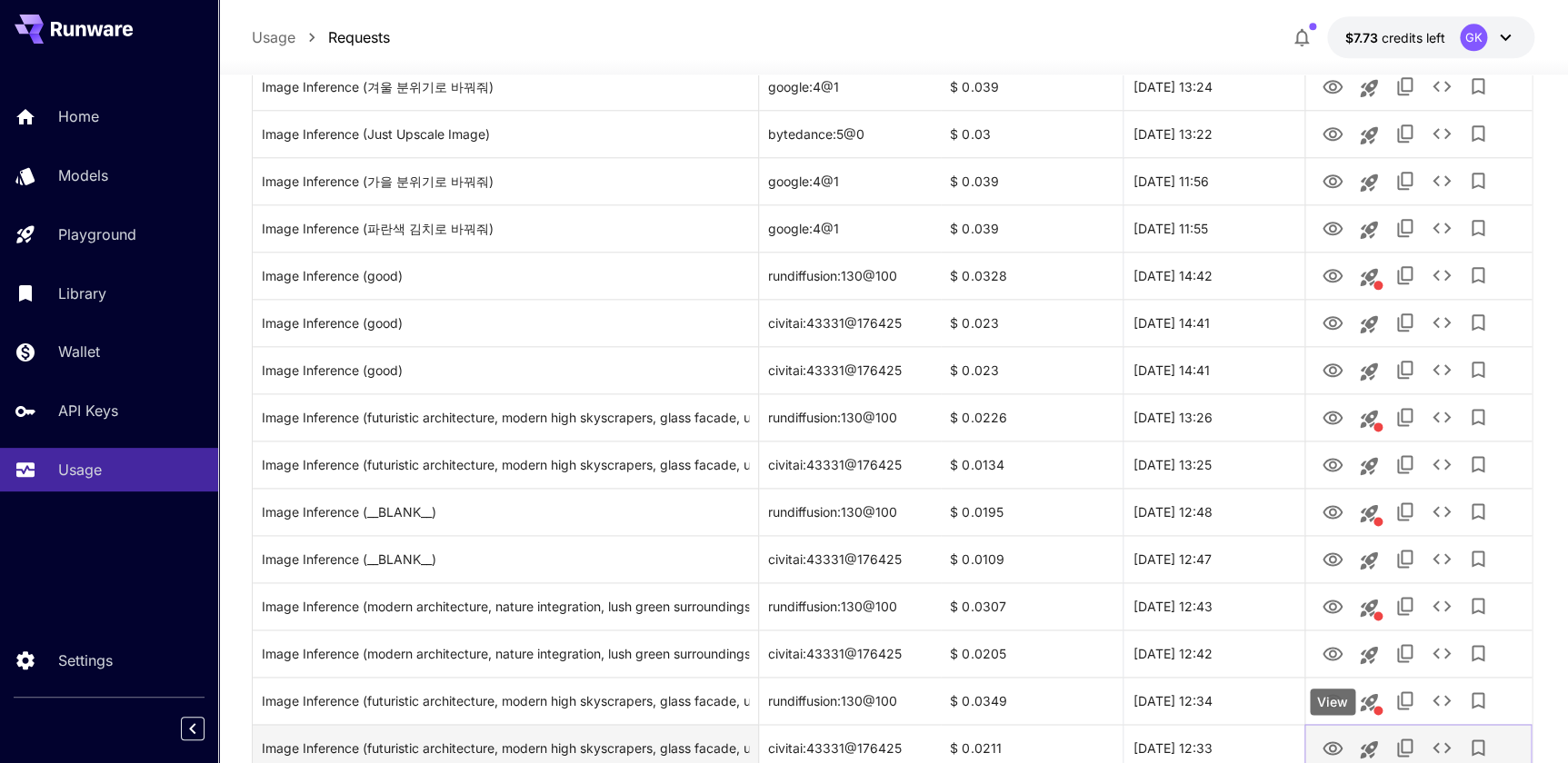
click at [1338, 745] on icon "View" at bounding box center [1332, 749] width 22 height 22
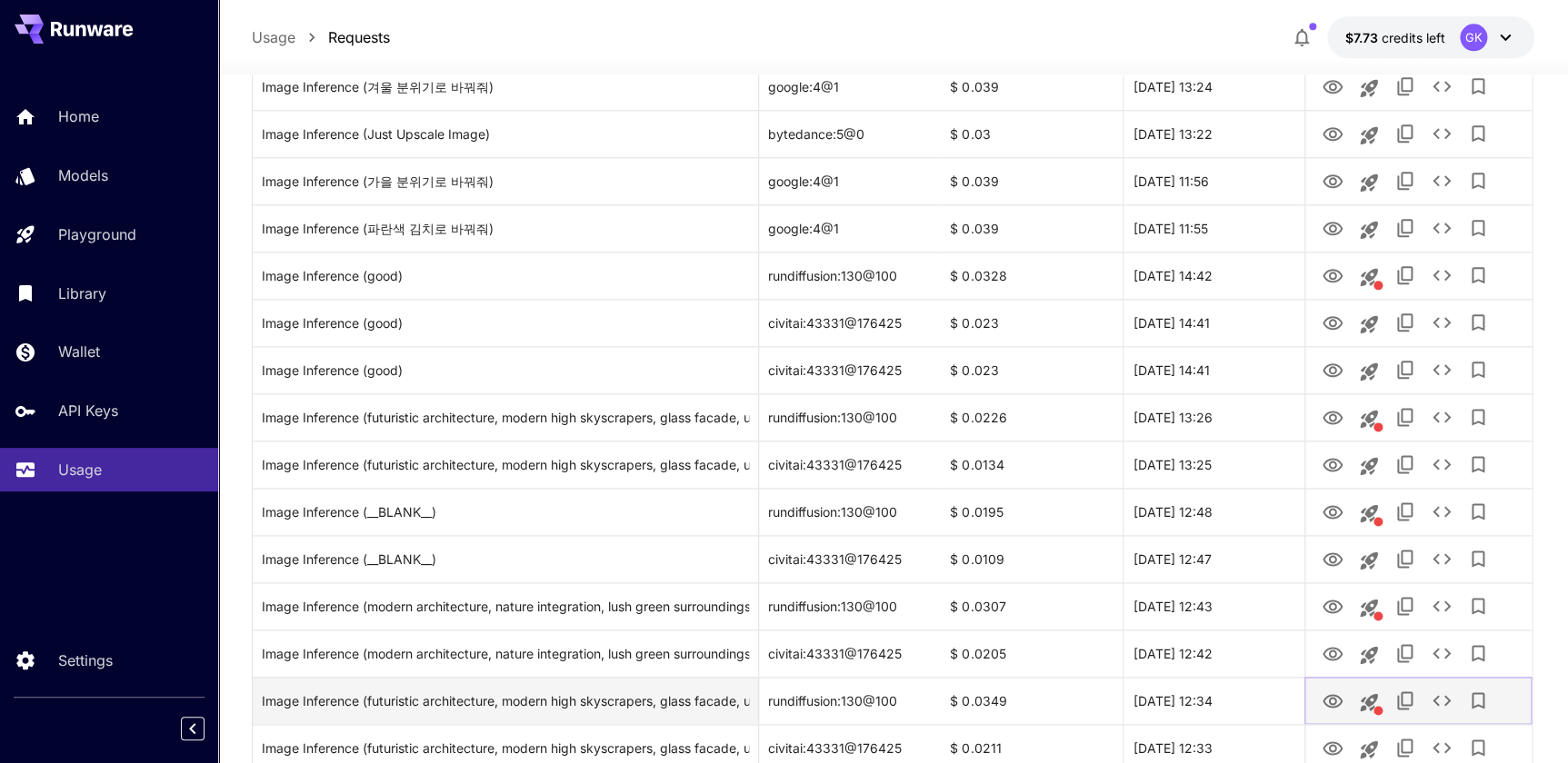
click at [1337, 708] on icon "View" at bounding box center [1332, 701] width 22 height 22
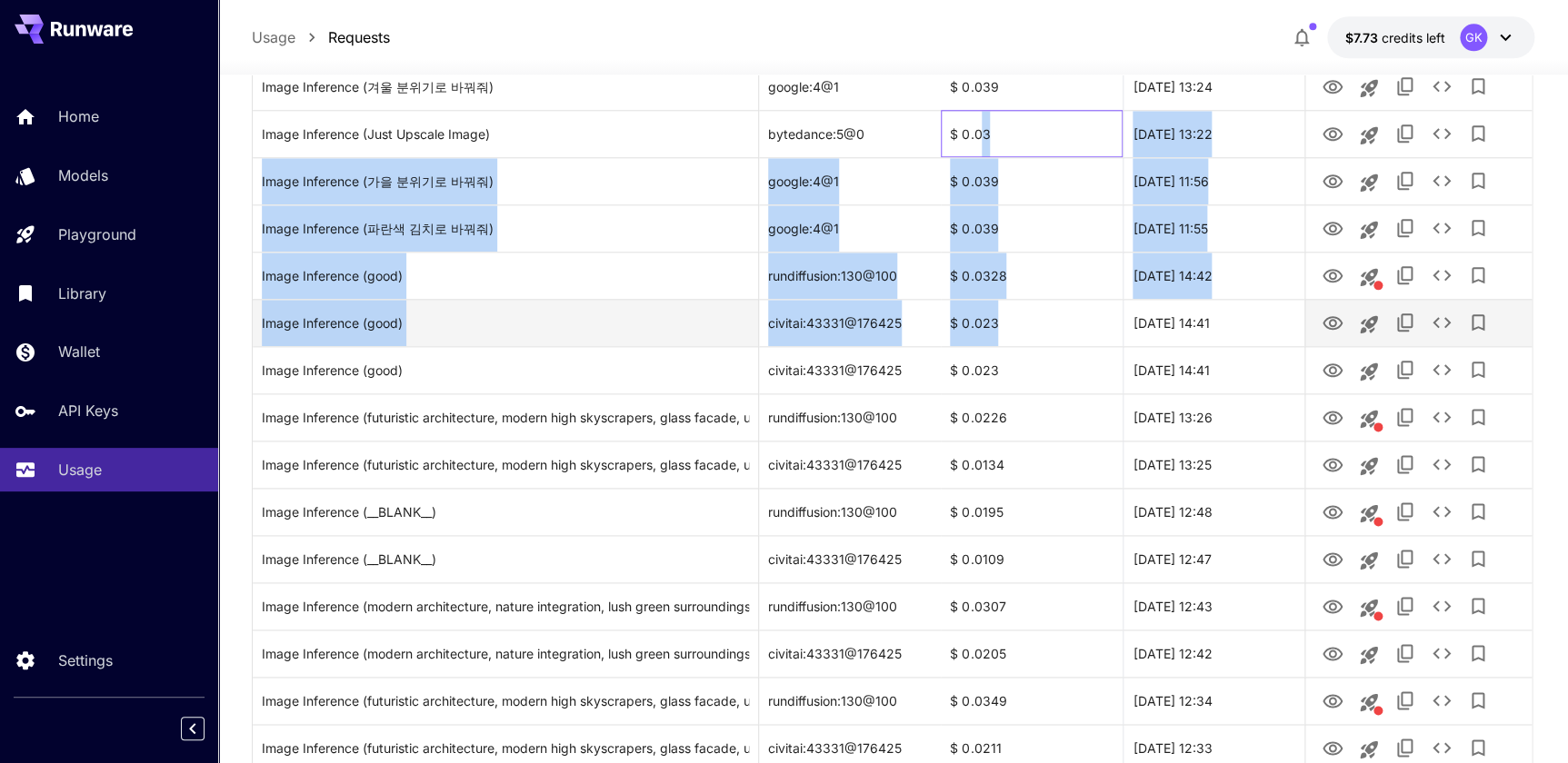
drag, startPoint x: 1036, startPoint y: 191, endPoint x: 1136, endPoint y: 319, distance: 162.4
click at [1136, 318] on div "Image Inference (Upscale) bytedance:5@0 $ 0.03 23 Sep, 2025 14:59 Image Inferen…" at bounding box center [891, 629] width 1278 height 2363
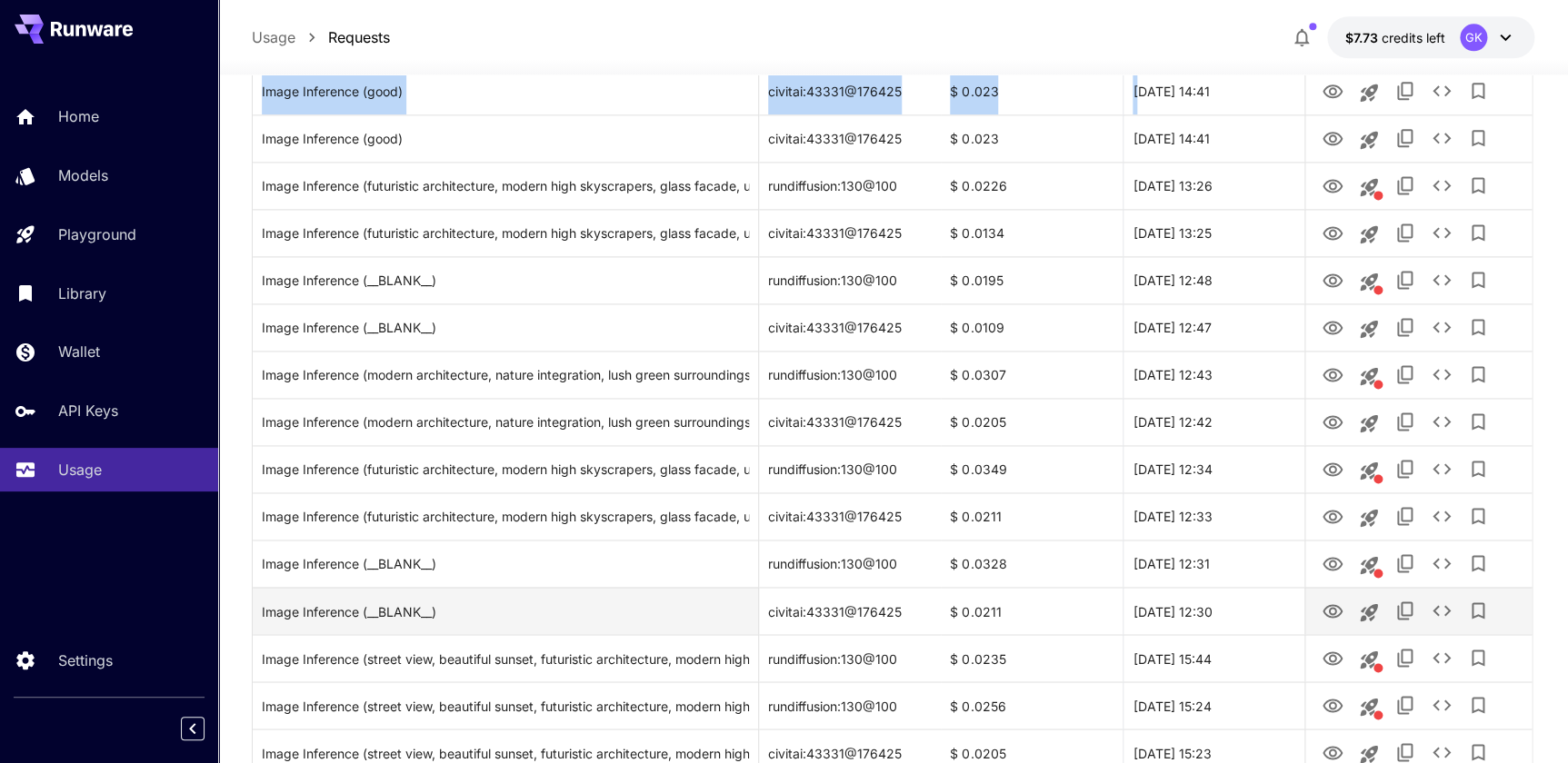
scroll to position [1156, 0]
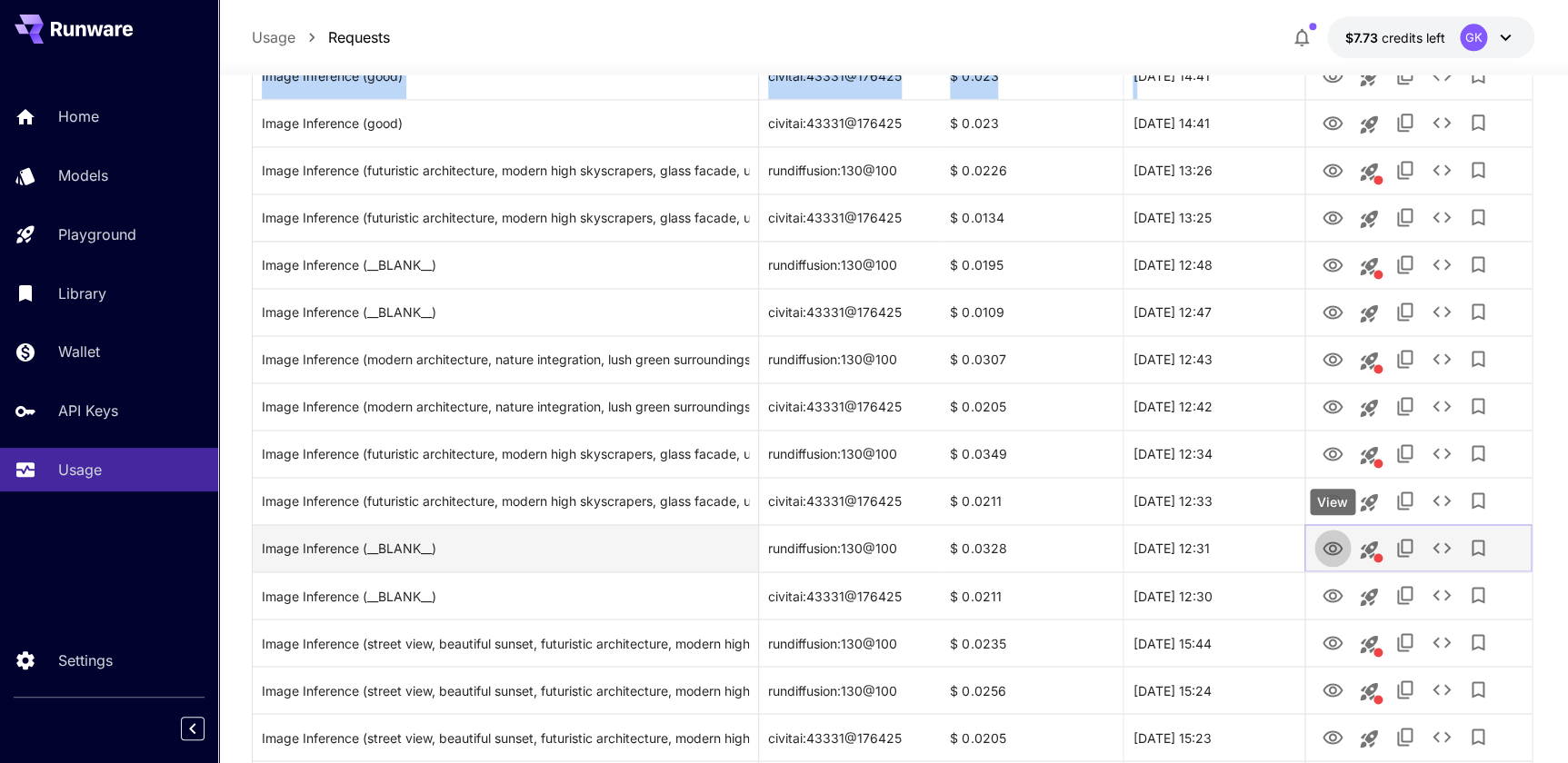
click at [1332, 538] on icon "View" at bounding box center [1332, 549] width 22 height 22
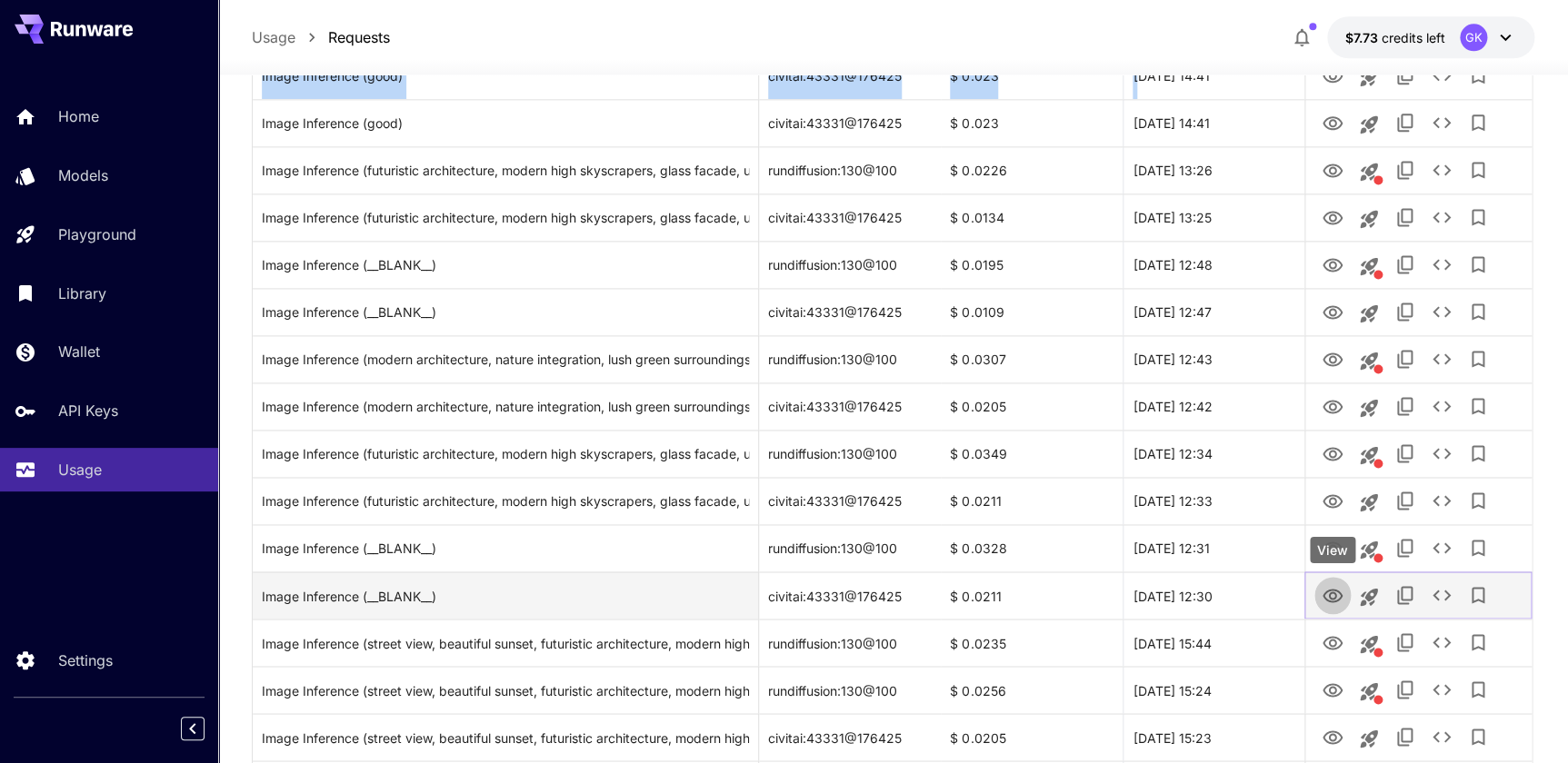
click at [1327, 600] on icon "View" at bounding box center [1332, 596] width 22 height 22
